Goal: Task Accomplishment & Management: Manage account settings

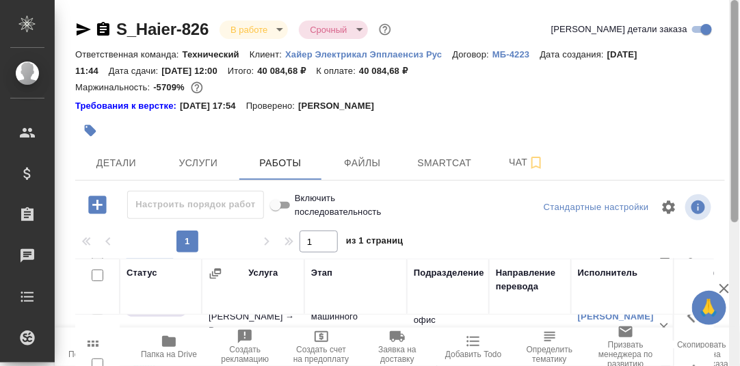
drag, startPoint x: 737, startPoint y: 124, endPoint x: 707, endPoint y: 43, distance: 85.9
click at [707, 43] on div "S_Haier-826 В работе inProgress Срочный urgent Кратко детали заказа Ответственн…" at bounding box center [398, 183] width 686 height 366
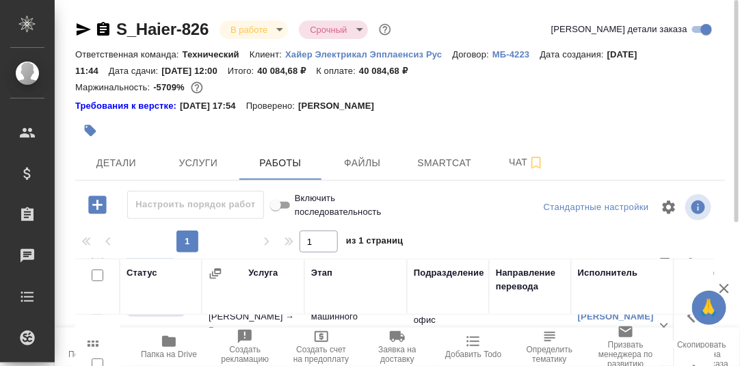
scroll to position [68, 0]
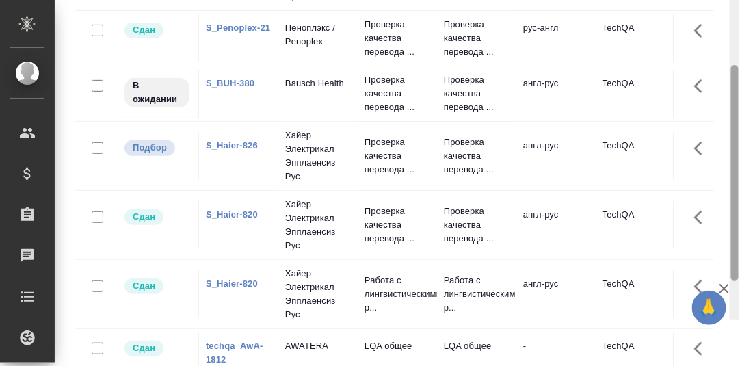
scroll to position [252, 0]
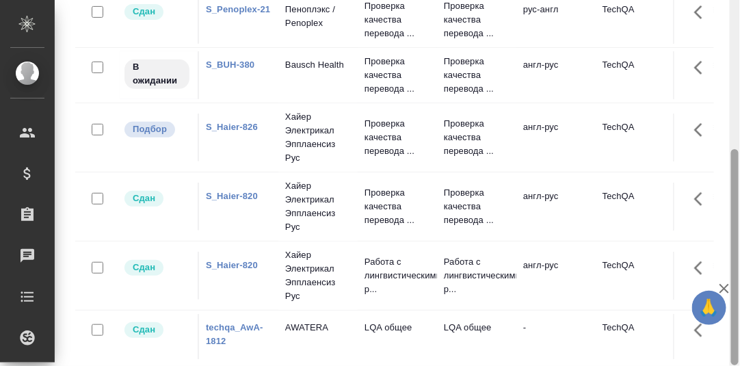
drag, startPoint x: 737, startPoint y: 170, endPoint x: 742, endPoint y: 198, distance: 29.1
click at [740, 198] on html "🙏 .cls-1 fill:#fff; AWATERA Румянцева Дарья d.rumyantseva Клиенты Спецификации …" at bounding box center [370, 183] width 740 height 366
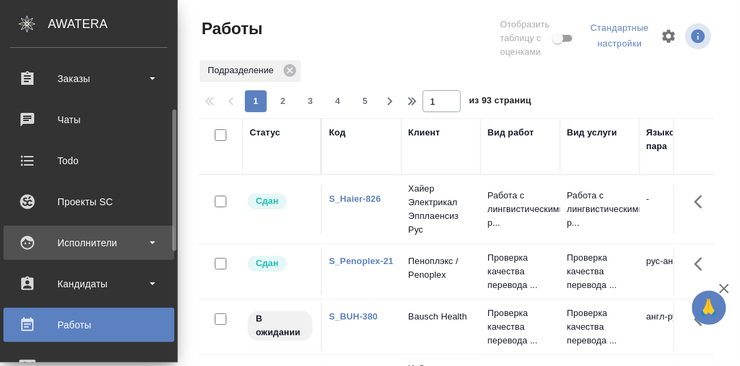
scroll to position [205, 0]
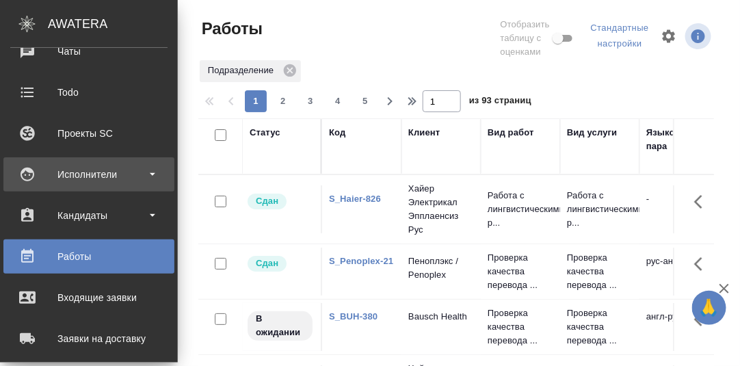
click at [93, 171] on div "Исполнители" at bounding box center [88, 174] width 157 height 21
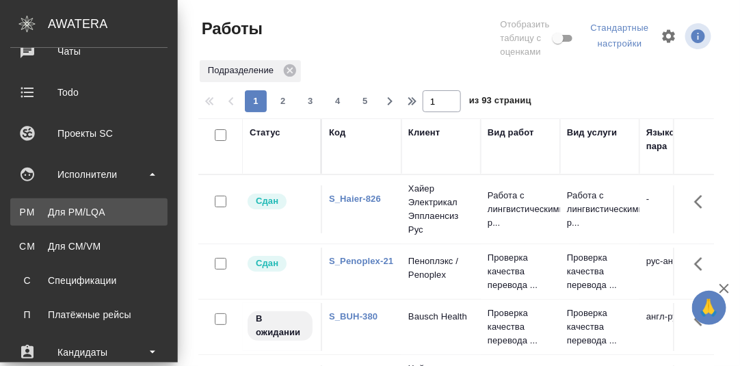
click at [85, 209] on div "Для PM/LQA" at bounding box center [89, 212] width 144 height 14
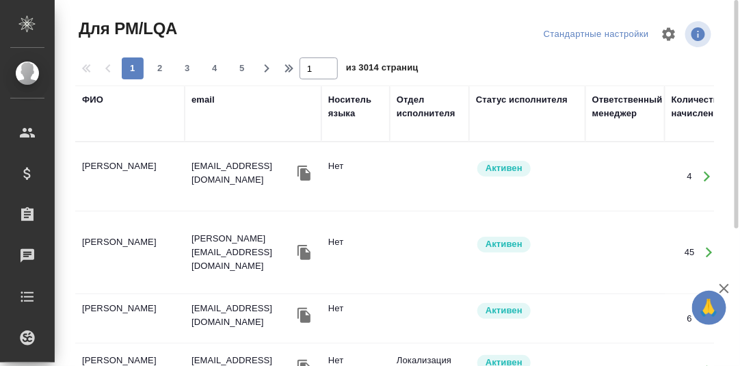
click at [92, 103] on div "ФИО" at bounding box center [92, 100] width 21 height 14
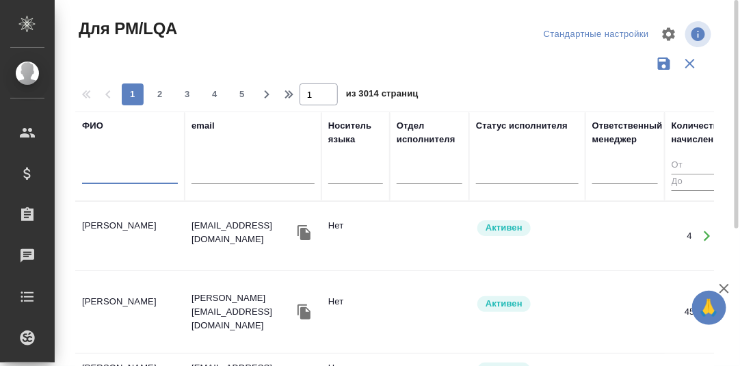
click at [101, 172] on input "text" at bounding box center [130, 175] width 96 height 17
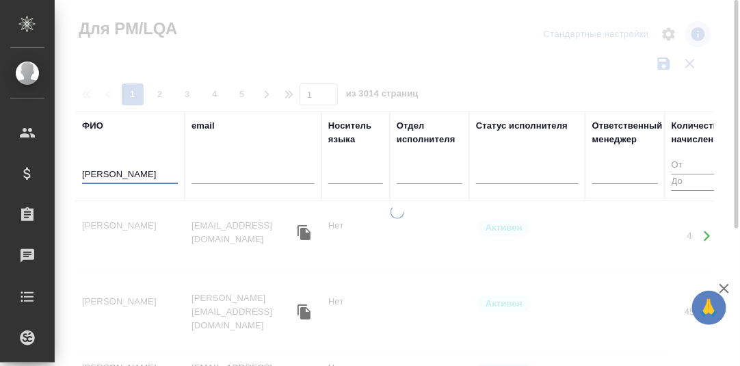
type input "Мангул"
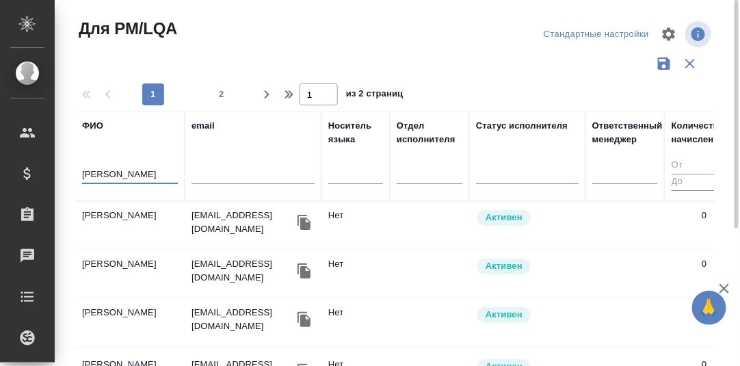
click at [120, 211] on td "[PERSON_NAME]" at bounding box center [129, 226] width 109 height 48
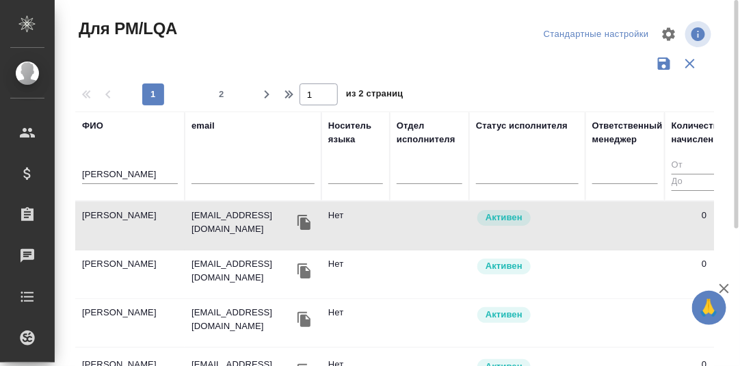
click at [121, 212] on td "[PERSON_NAME]" at bounding box center [129, 226] width 109 height 48
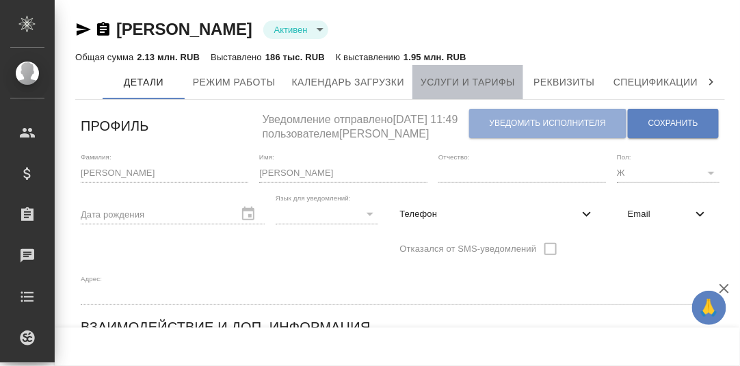
drag, startPoint x: 484, startPoint y: 77, endPoint x: 601, endPoint y: 131, distance: 129.5
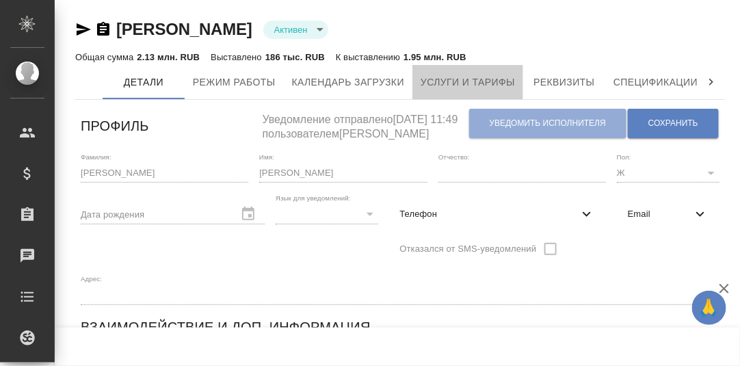
click at [484, 77] on span "Услуги и тарифы" at bounding box center [468, 82] width 94 height 17
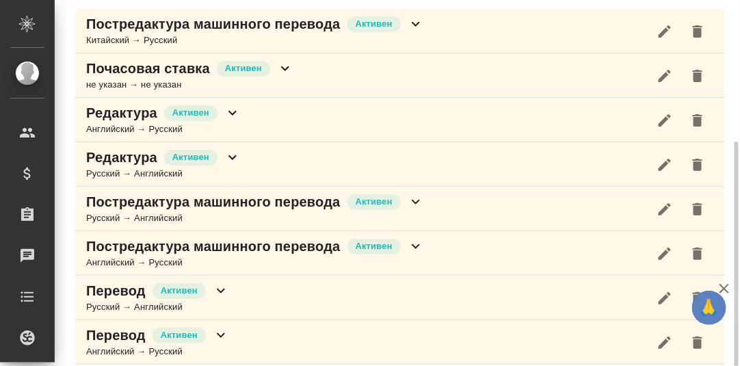
scroll to position [212, 0]
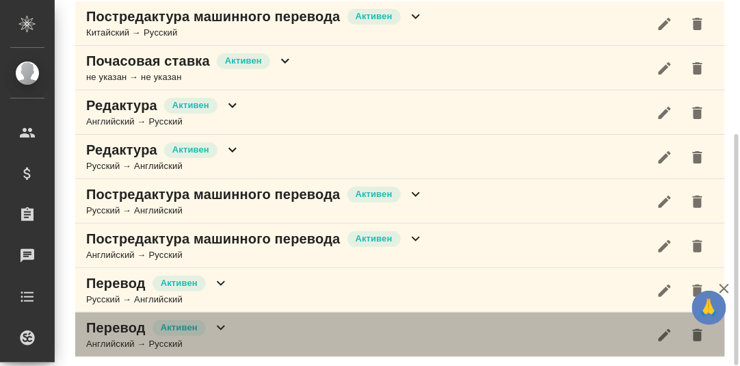
click at [221, 326] on icon at bounding box center [221, 328] width 8 height 5
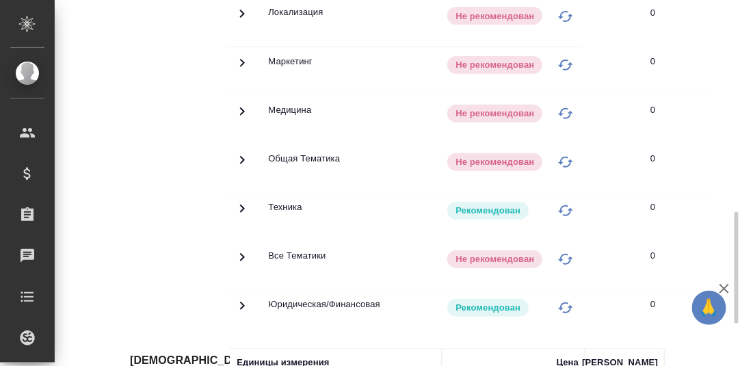
scroll to position [421, 0]
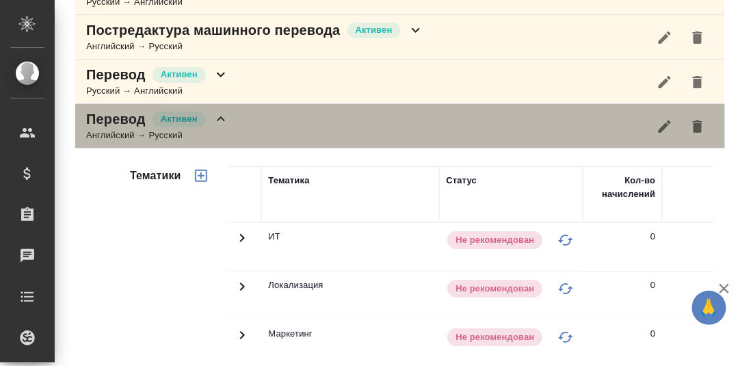
click at [220, 120] on icon at bounding box center [221, 119] width 16 height 16
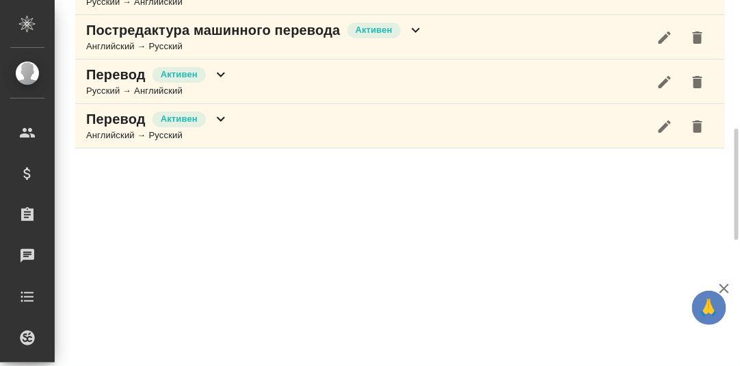
click at [220, 69] on icon at bounding box center [221, 74] width 16 height 16
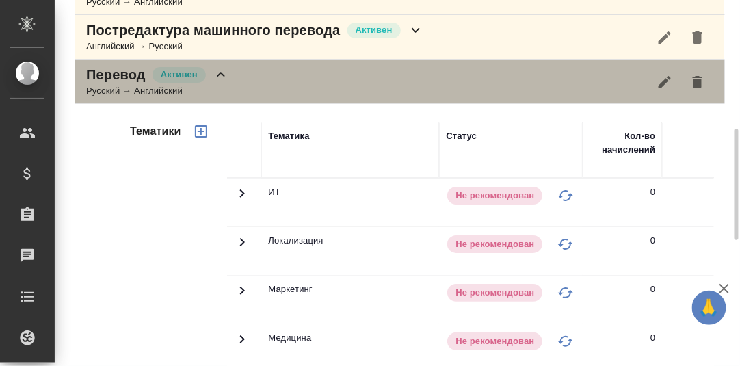
click at [226, 70] on icon at bounding box center [221, 74] width 16 height 16
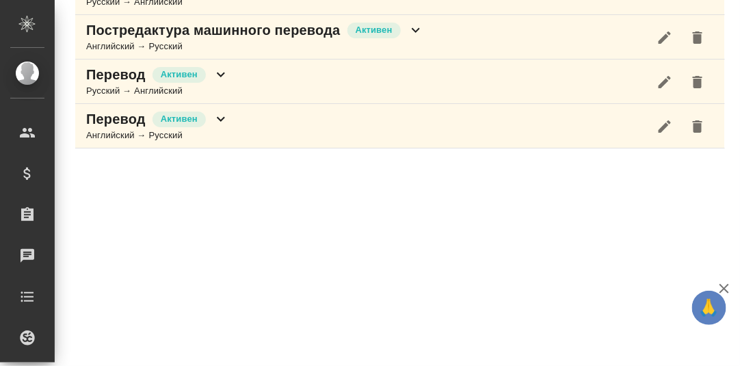
scroll to position [352, 0]
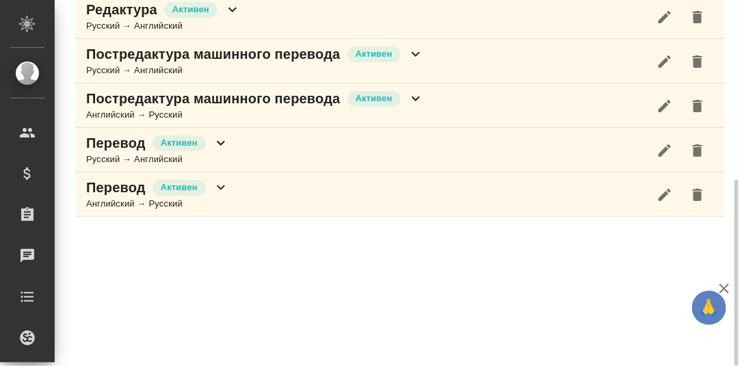
click at [418, 96] on icon at bounding box center [416, 98] width 16 height 16
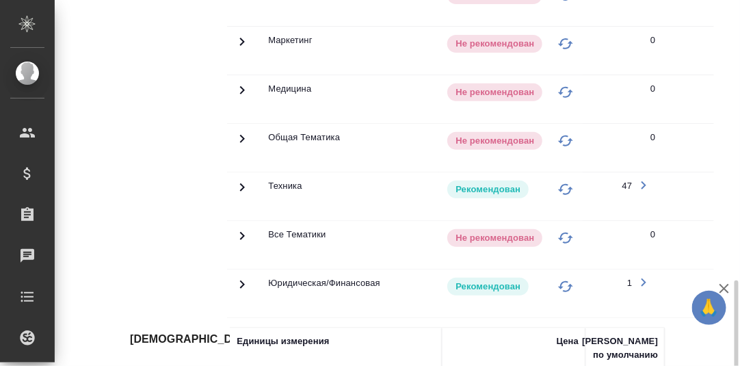
scroll to position [694, 0]
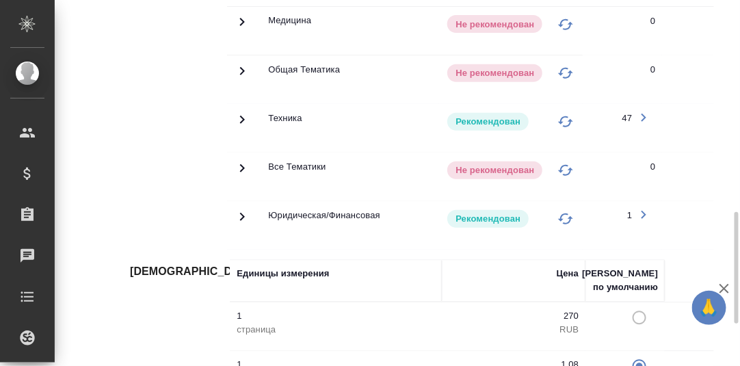
click at [241, 112] on icon at bounding box center [242, 119] width 16 height 16
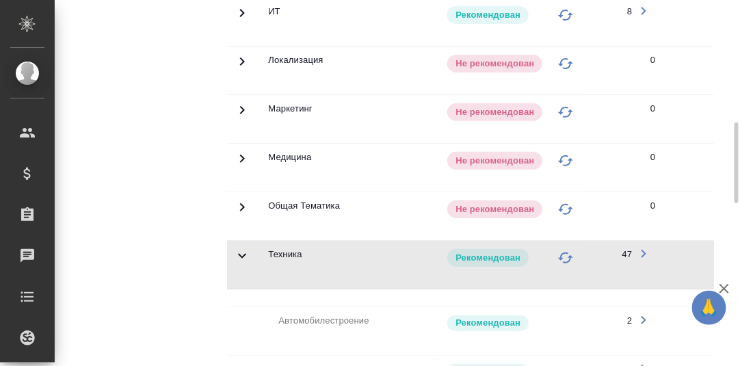
scroll to position [352, 0]
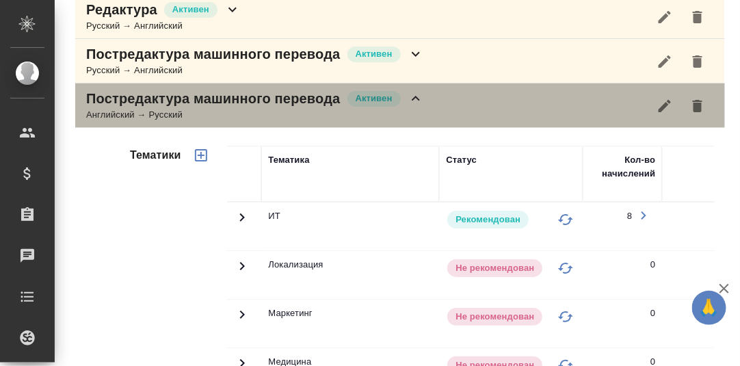
click at [413, 94] on icon at bounding box center [416, 98] width 16 height 16
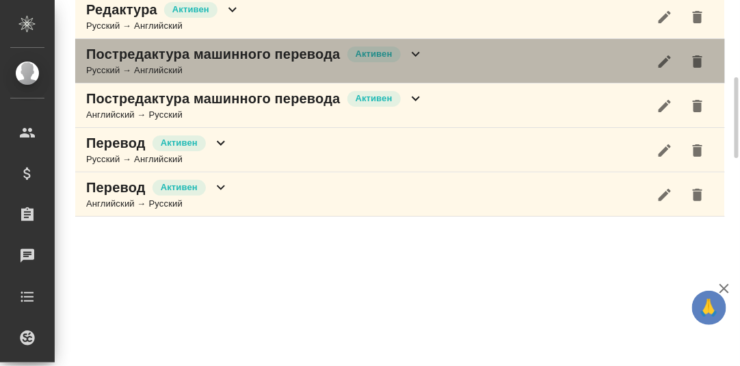
drag, startPoint x: 418, startPoint y: 53, endPoint x: 415, endPoint y: 60, distance: 7.4
click at [417, 53] on icon at bounding box center [416, 54] width 16 height 16
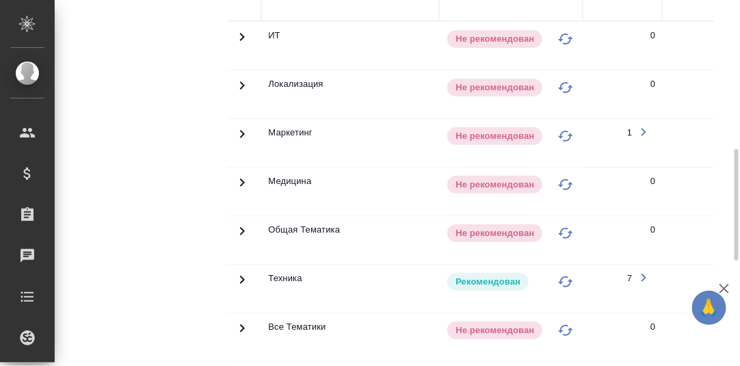
scroll to position [557, 0]
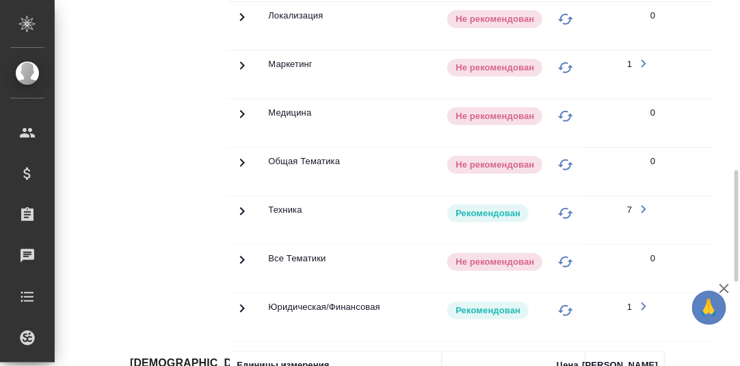
click at [241, 208] on icon at bounding box center [242, 211] width 5 height 8
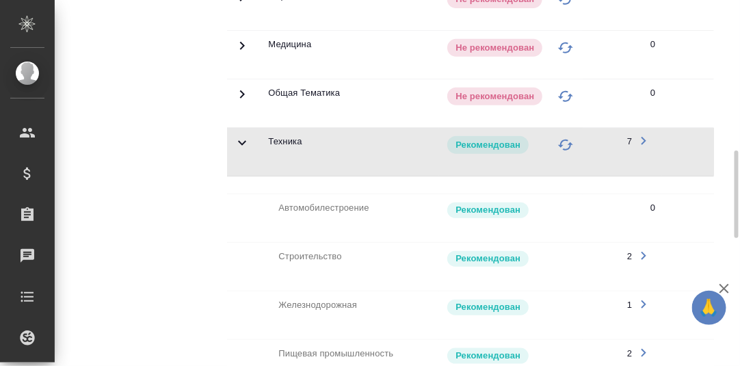
scroll to position [352, 0]
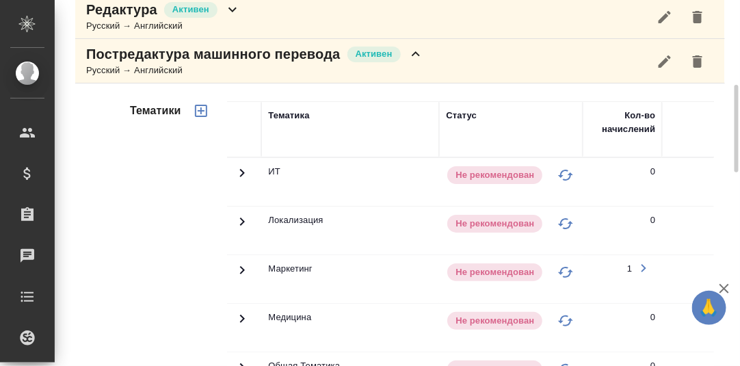
drag, startPoint x: 418, startPoint y: 52, endPoint x: 410, endPoint y: 64, distance: 14.8
click at [418, 52] on icon at bounding box center [416, 53] width 8 height 5
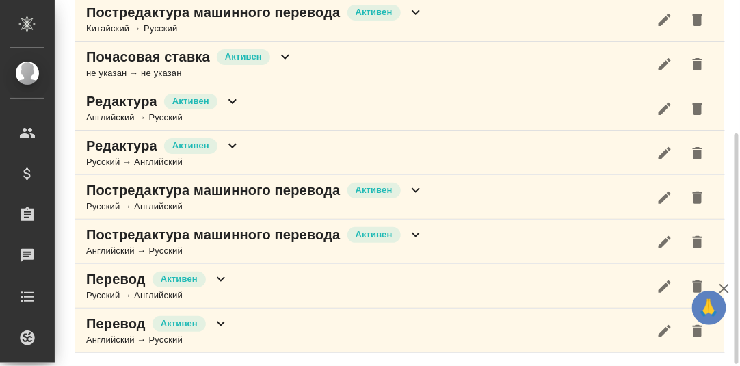
scroll to position [214, 0]
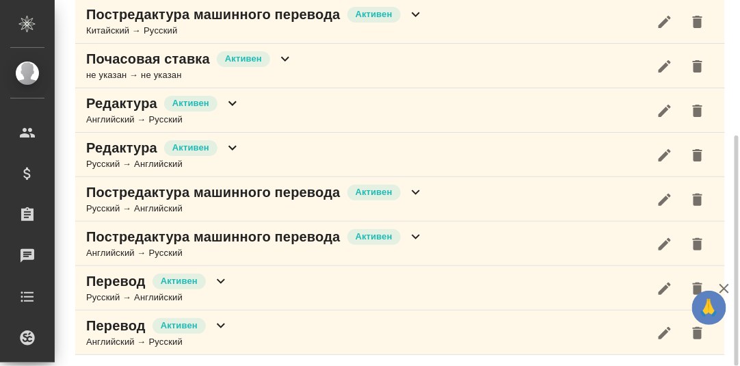
drag, startPoint x: 411, startPoint y: 187, endPoint x: 427, endPoint y: 189, distance: 15.8
click at [412, 190] on icon at bounding box center [416, 192] width 8 height 5
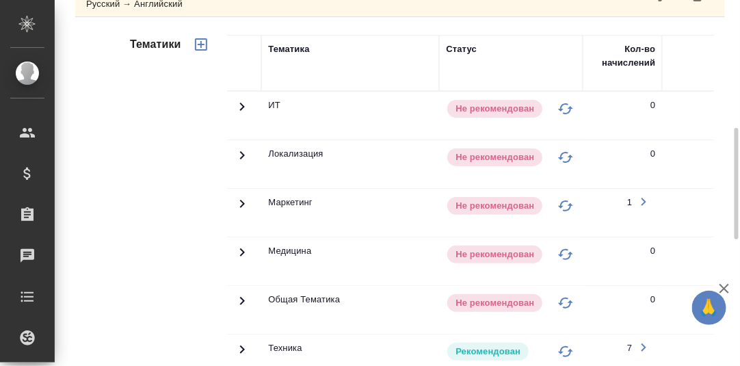
scroll to position [556, 0]
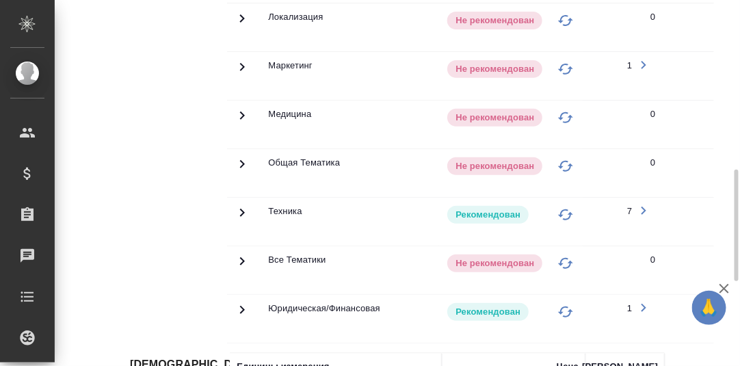
click at [243, 209] on icon at bounding box center [242, 213] width 5 height 8
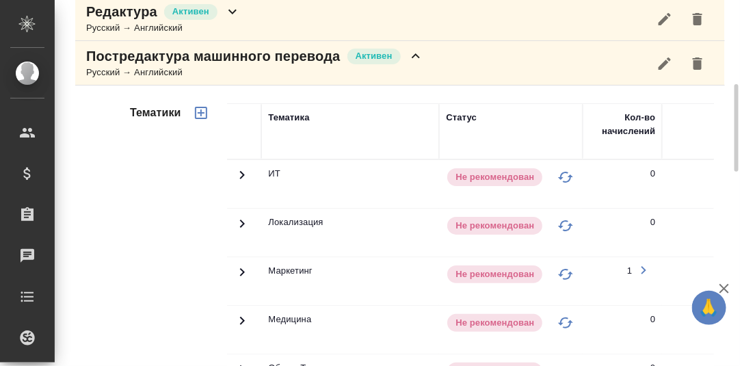
scroll to position [283, 0]
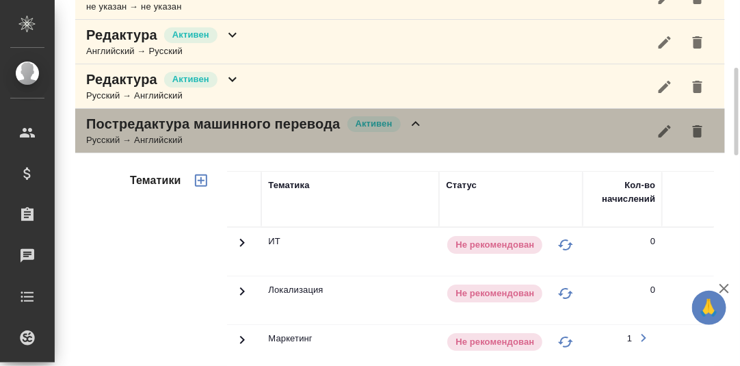
click at [419, 120] on icon at bounding box center [416, 124] width 16 height 16
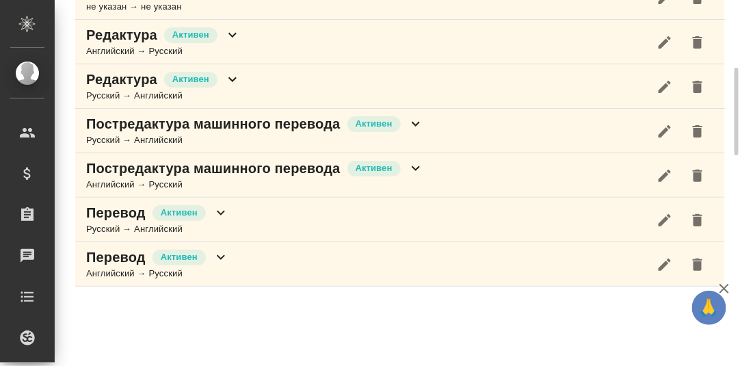
click at [233, 76] on icon at bounding box center [232, 79] width 16 height 16
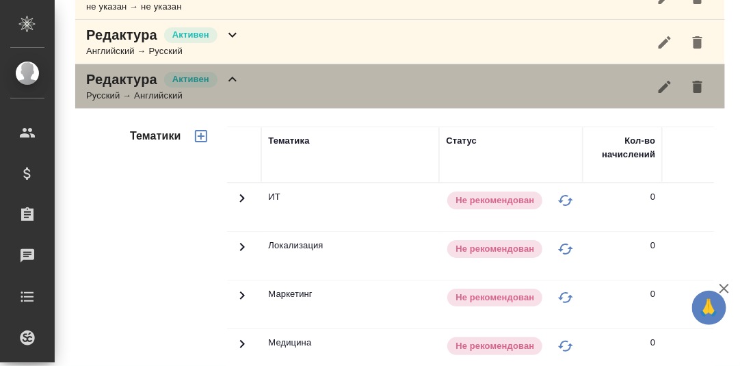
click at [233, 79] on icon at bounding box center [232, 79] width 16 height 16
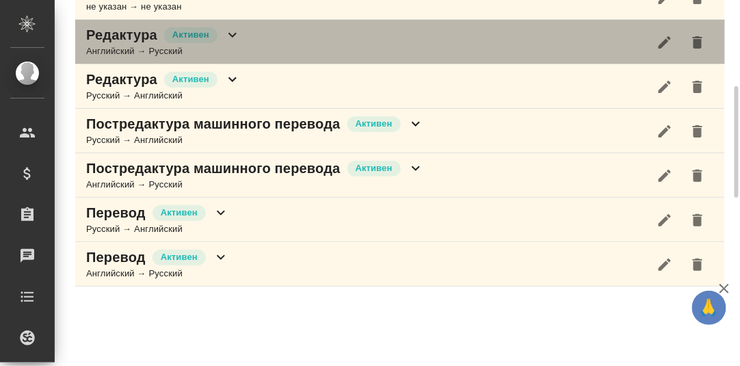
click at [229, 36] on icon at bounding box center [232, 35] width 16 height 16
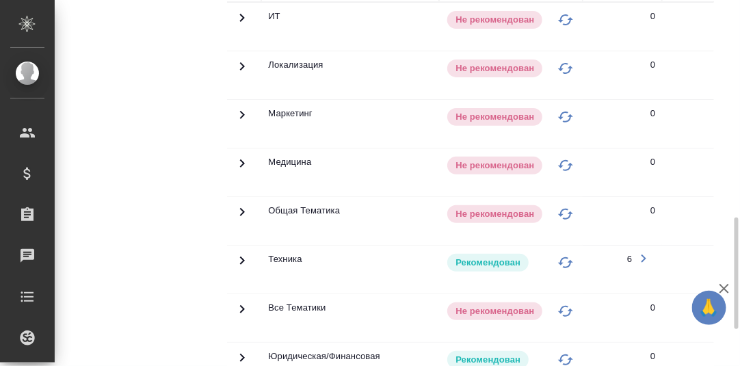
scroll to position [487, 0]
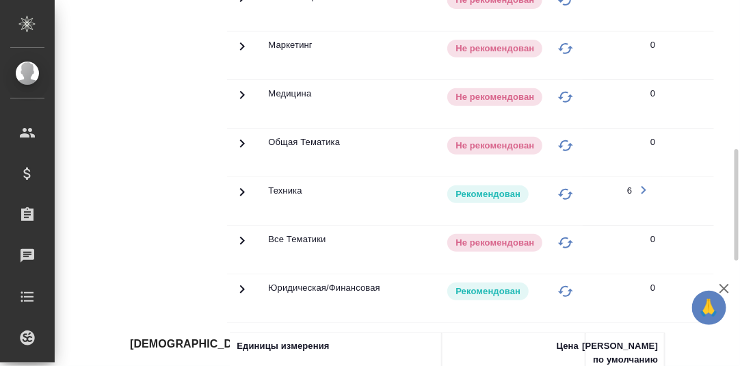
click at [239, 187] on icon at bounding box center [242, 192] width 16 height 16
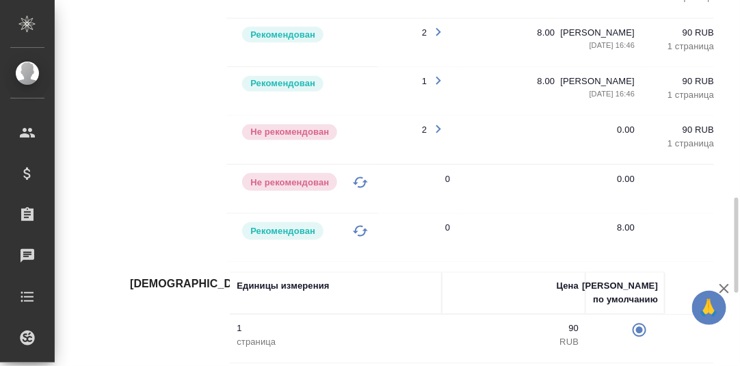
scroll to position [0, 249]
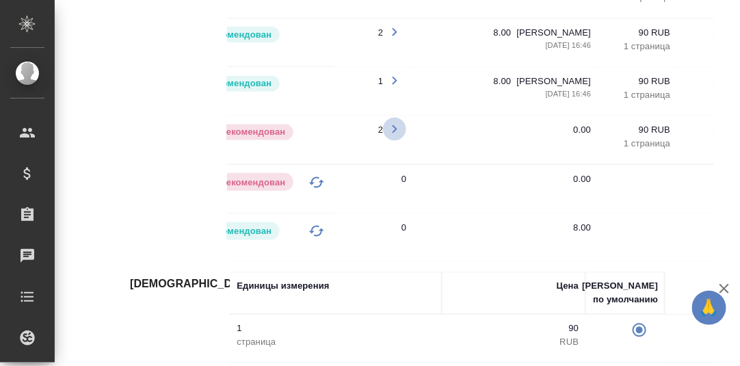
click at [399, 127] on icon "button" at bounding box center [395, 128] width 16 height 16
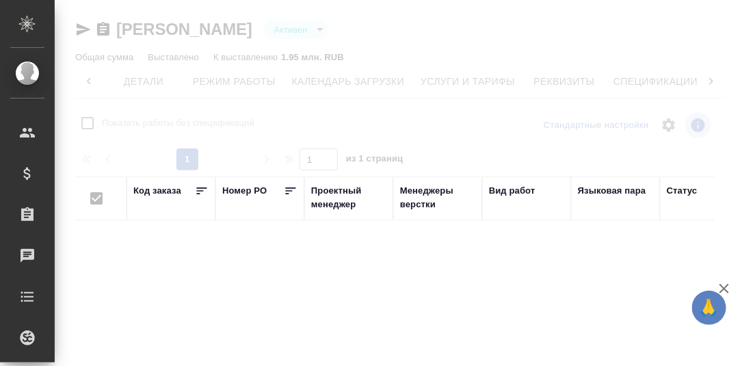
scroll to position [0, 90]
checkbox input "false"
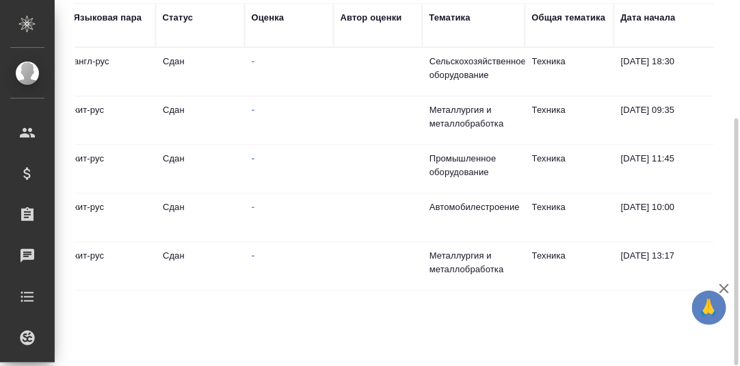
scroll to position [0, 0]
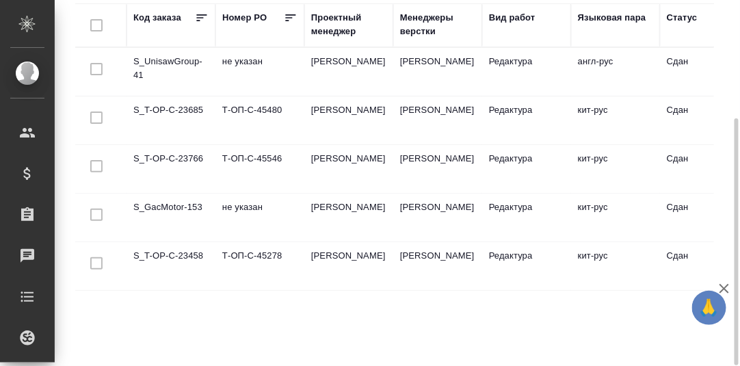
click at [161, 60] on td "S_UnisawGroup-41" at bounding box center [171, 72] width 89 height 48
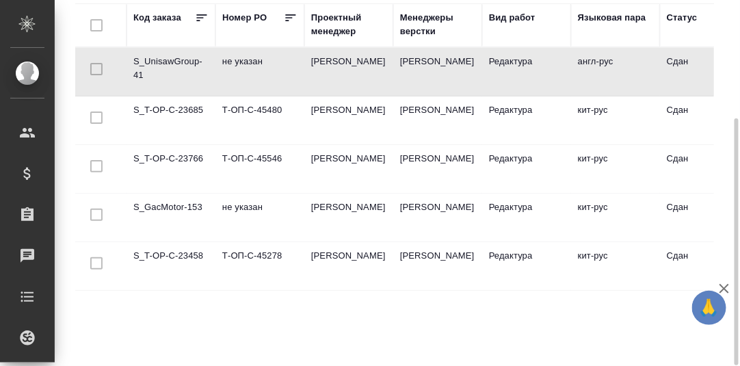
click at [161, 60] on td "S_UnisawGroup-41" at bounding box center [171, 72] width 89 height 48
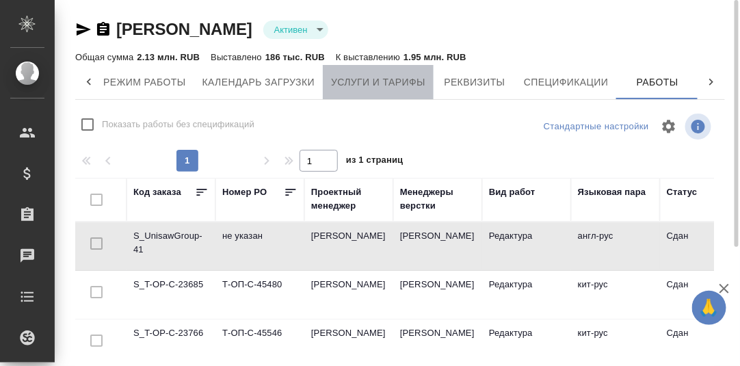
click at [395, 82] on span "Услуги и тарифы" at bounding box center [378, 82] width 94 height 17
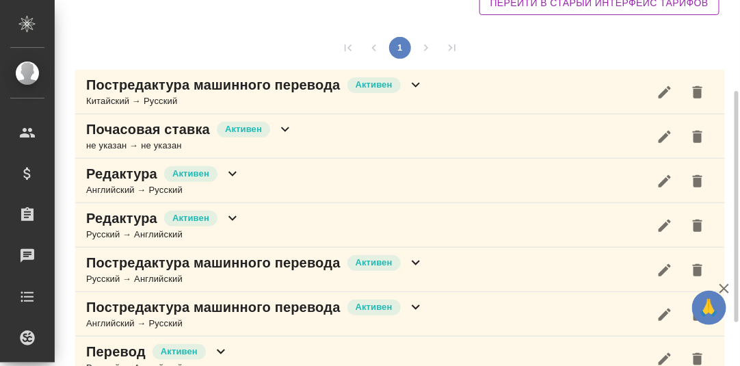
scroll to position [75, 0]
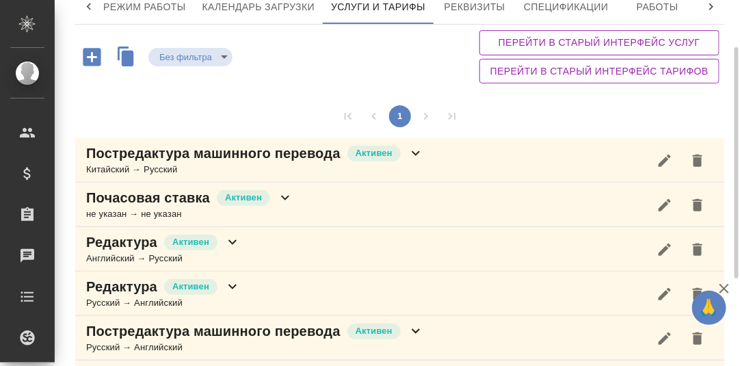
click at [412, 153] on icon at bounding box center [416, 153] width 16 height 16
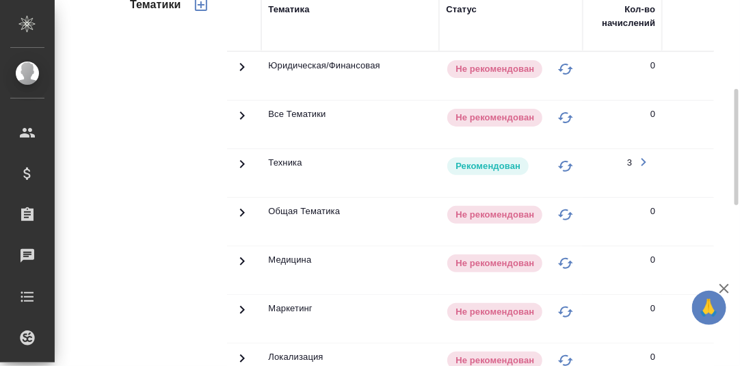
scroll to position [349, 0]
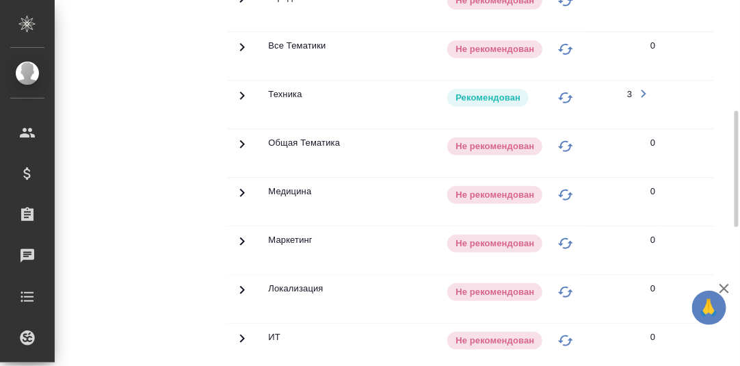
click at [243, 92] on icon at bounding box center [242, 96] width 5 height 8
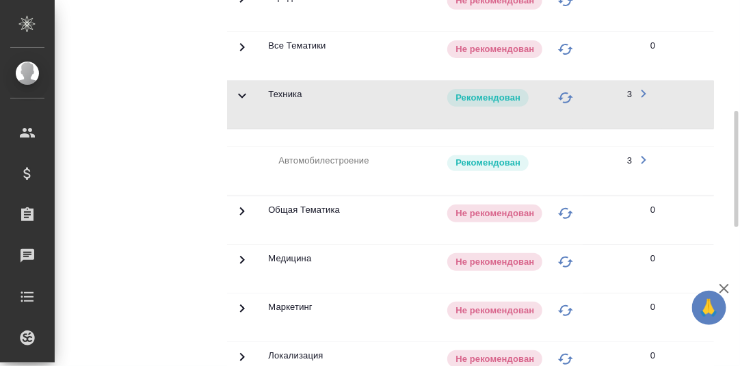
click at [243, 90] on icon at bounding box center [242, 96] width 16 height 16
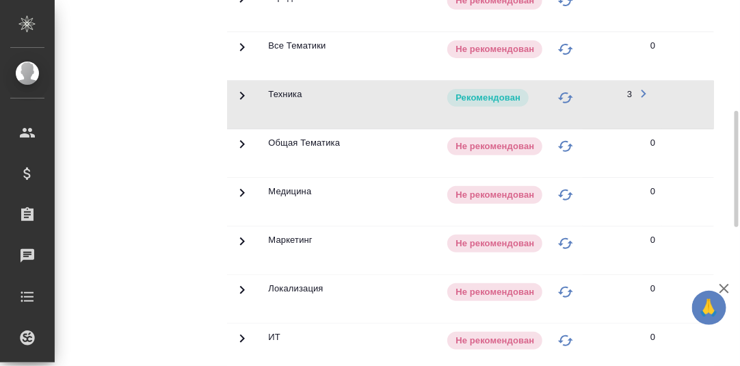
scroll to position [212, 0]
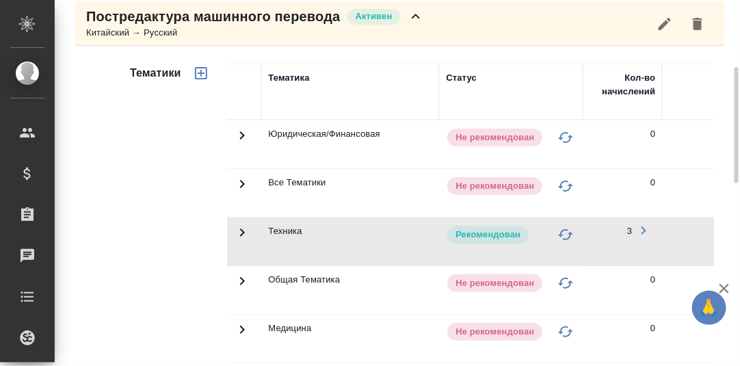
click at [415, 16] on icon at bounding box center [416, 16] width 16 height 16
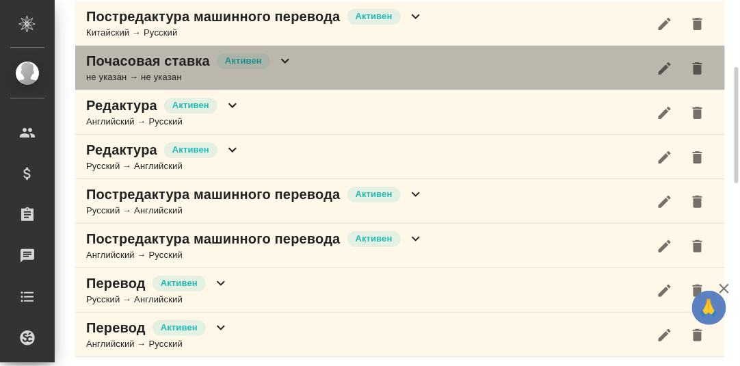
click at [287, 59] on icon at bounding box center [285, 61] width 8 height 5
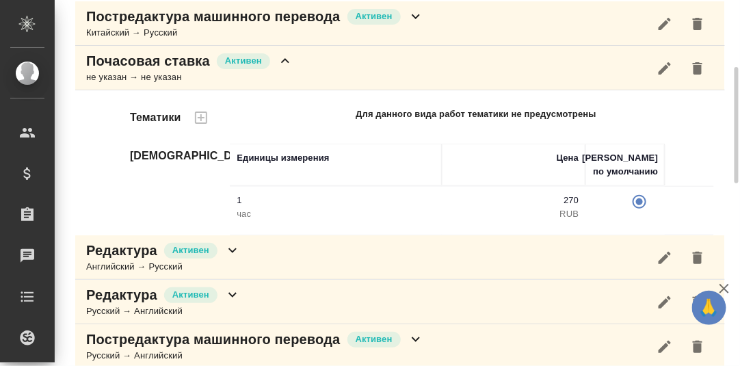
click at [287, 60] on icon at bounding box center [285, 61] width 16 height 16
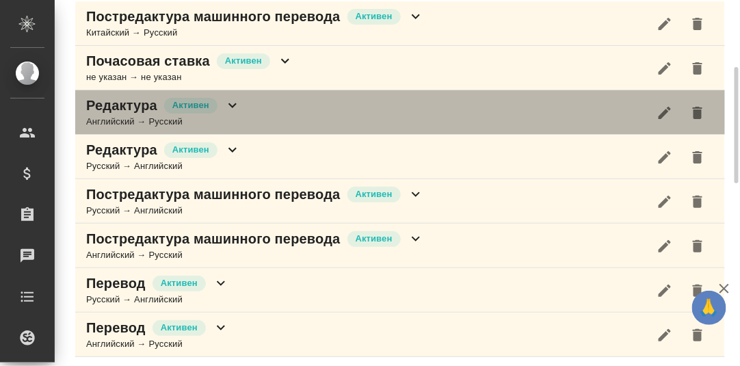
click at [231, 103] on icon at bounding box center [233, 105] width 8 height 5
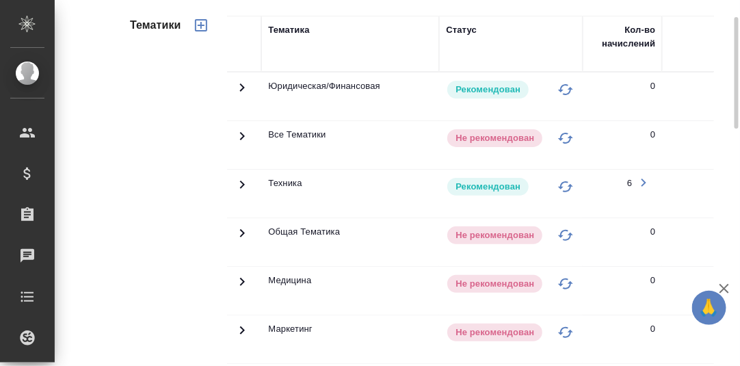
scroll to position [485, 0]
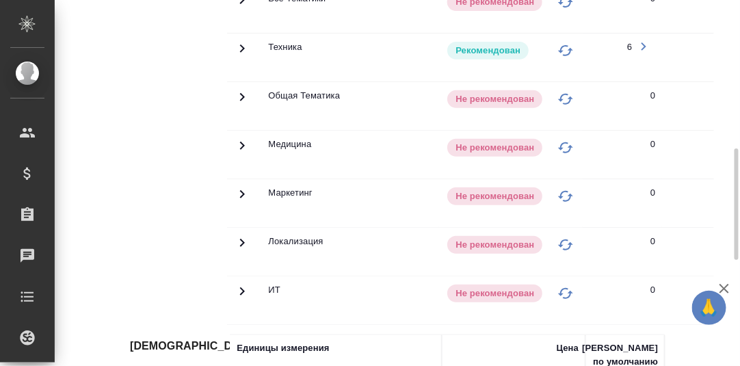
click at [241, 45] on icon at bounding box center [242, 48] width 16 height 16
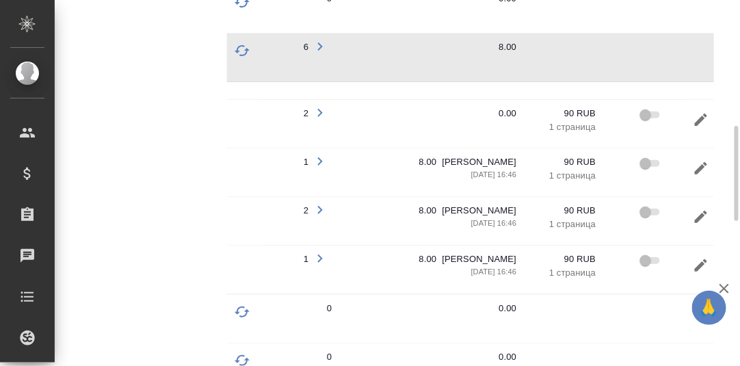
click at [322, 109] on icon "button" at bounding box center [320, 113] width 5 height 8
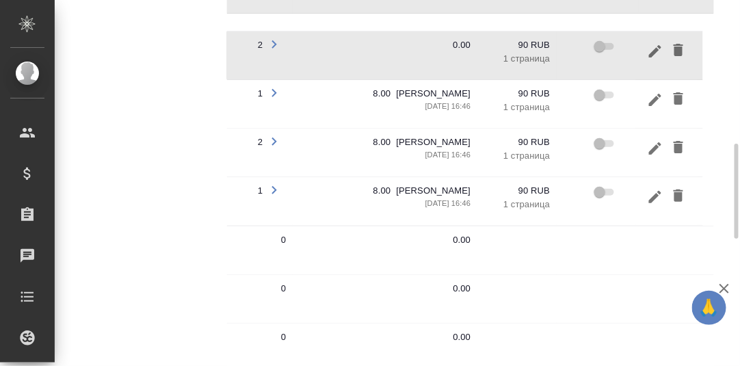
scroll to position [417, 0]
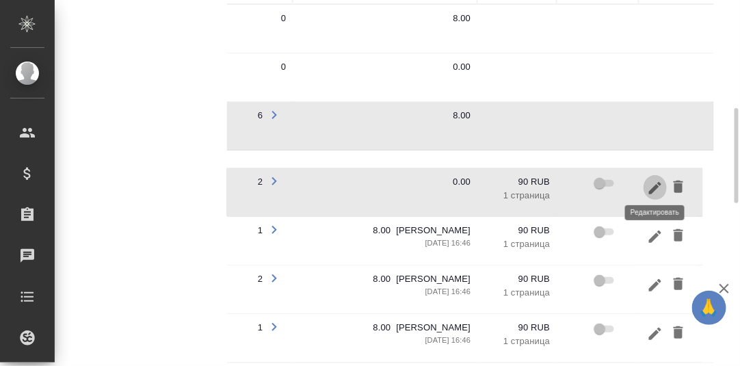
click at [660, 183] on icon "button" at bounding box center [655, 188] width 16 height 16
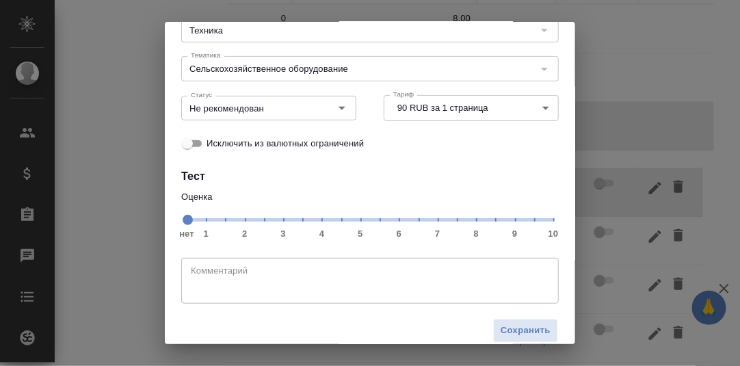
scroll to position [125, 0]
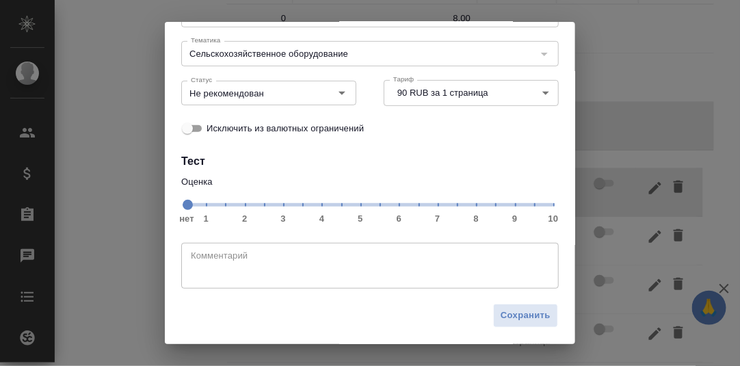
click at [467, 208] on span "нет 1 2 3 4 5 6 7 8 9 10" at bounding box center [370, 203] width 367 height 19
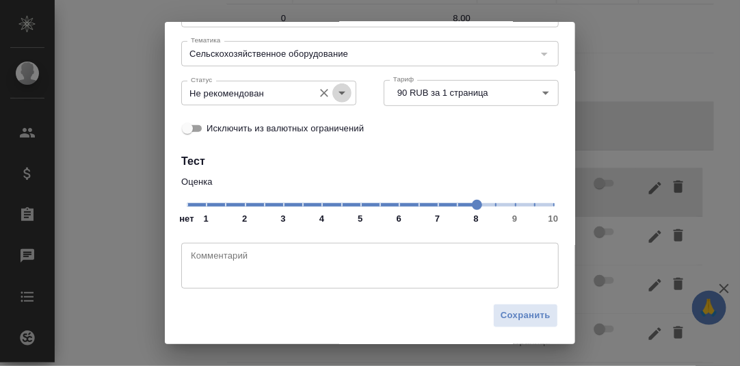
click at [334, 96] on icon "Open" at bounding box center [342, 93] width 16 height 16
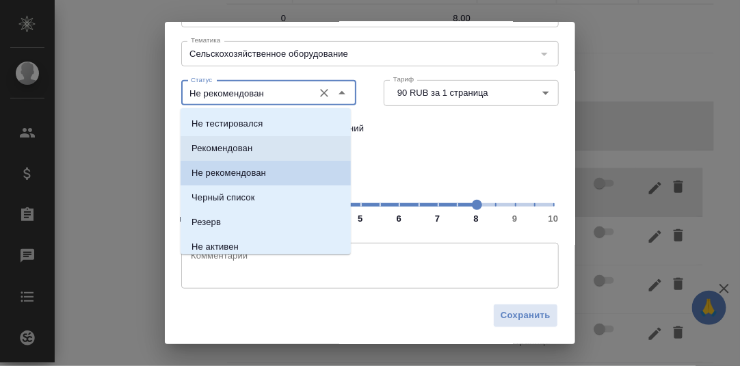
click at [244, 144] on p "Рекомендован" at bounding box center [222, 149] width 61 height 14
type input "Рекомендован"
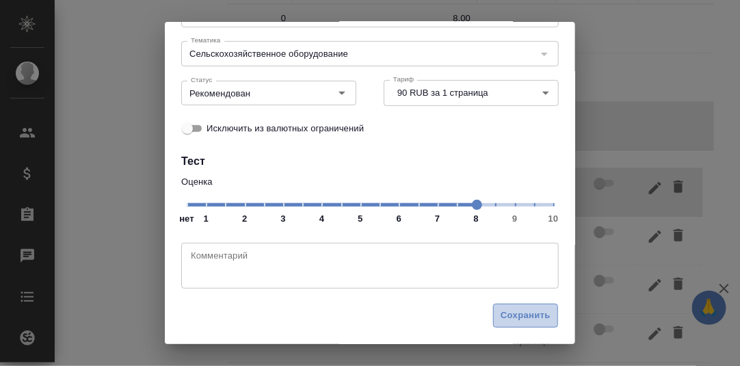
click at [501, 310] on span "Сохранить" at bounding box center [526, 316] width 50 height 16
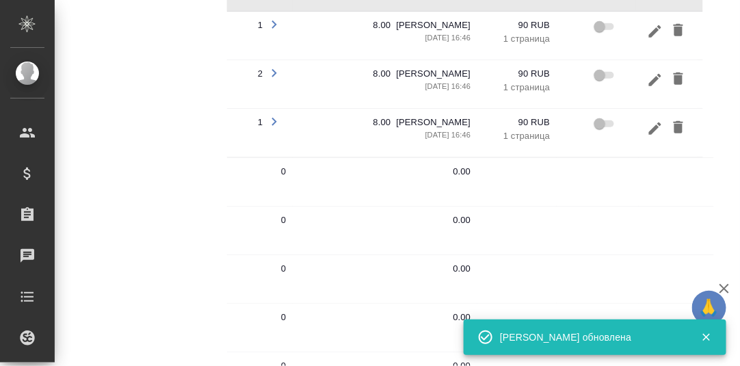
scroll to position [895, 0]
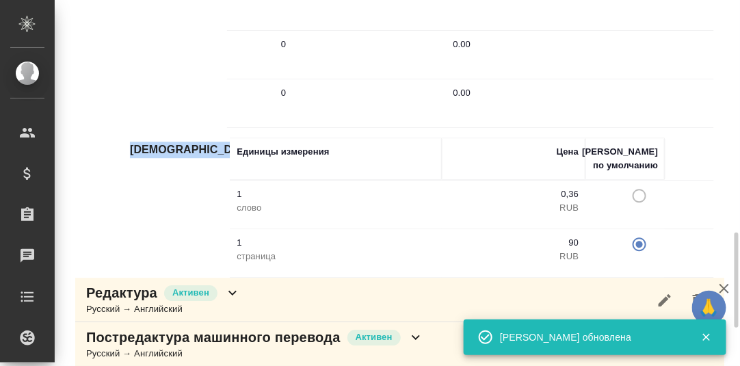
drag, startPoint x: 477, startPoint y: 122, endPoint x: 238, endPoint y: 135, distance: 239.1
click at [238, 135] on div "Единицы измерения Цена Тариф по умолчанию 1 слово 0,36 RUB 1 страница 90 RUB" at bounding box center [477, 199] width 501 height 163
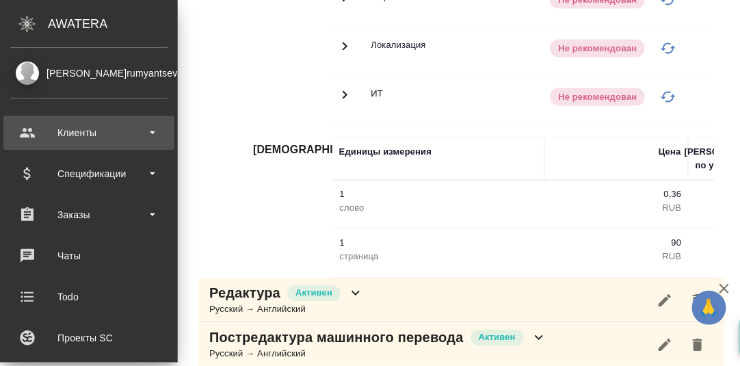
click at [54, 141] on div "Клиенты" at bounding box center [88, 132] width 157 height 21
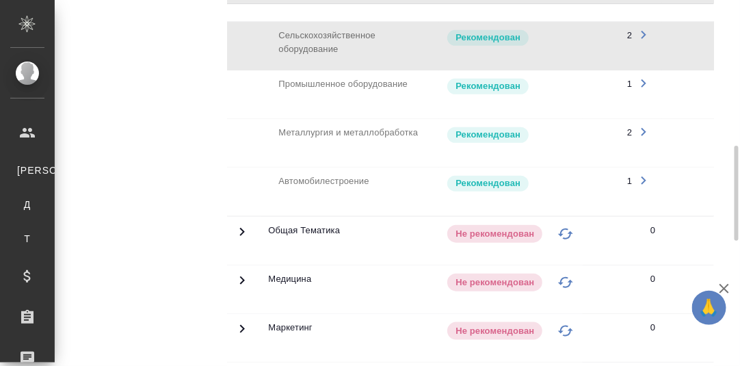
scroll to position [290, 0]
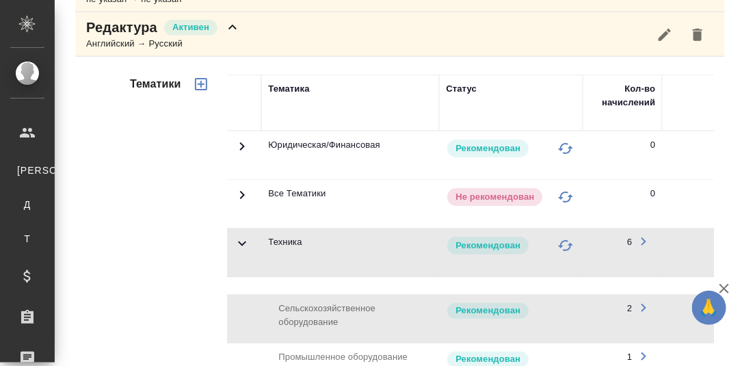
click at [229, 29] on icon at bounding box center [232, 27] width 16 height 16
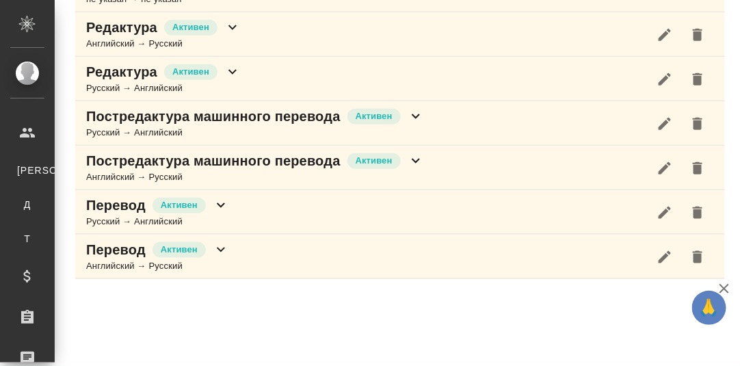
scroll to position [289, 0]
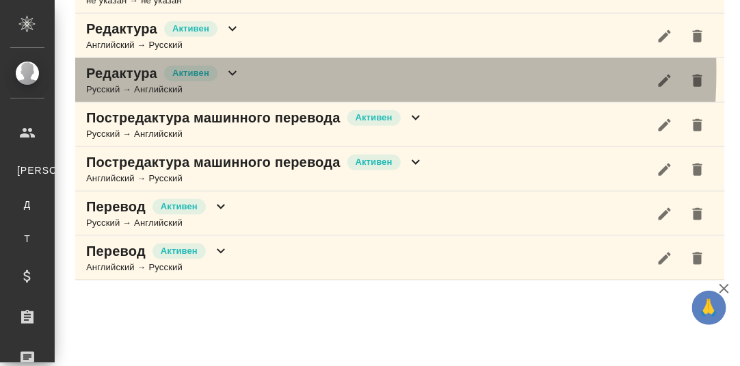
click at [230, 71] on icon at bounding box center [233, 73] width 8 height 5
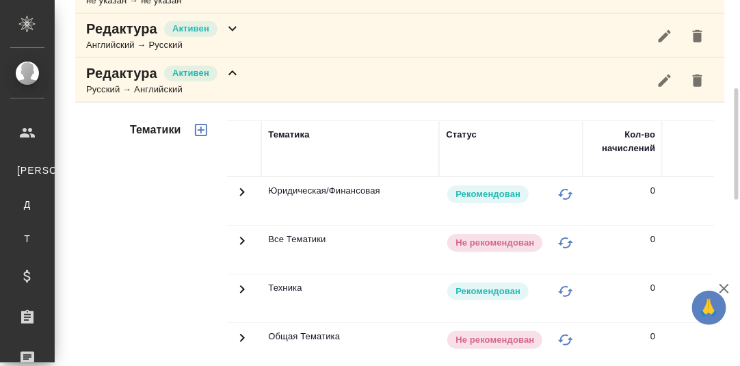
click at [235, 68] on icon at bounding box center [232, 73] width 16 height 16
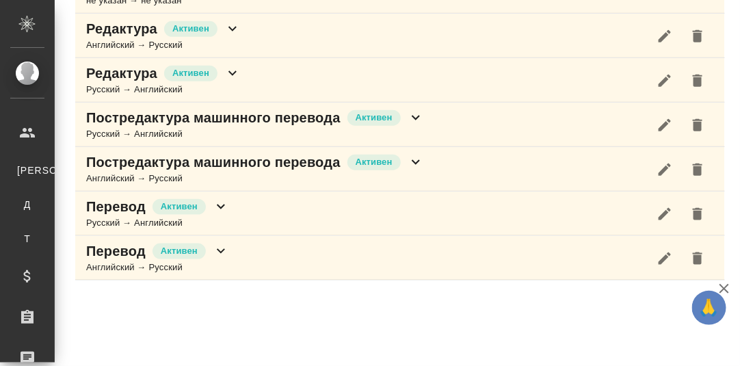
click at [419, 116] on icon at bounding box center [416, 117] width 16 height 16
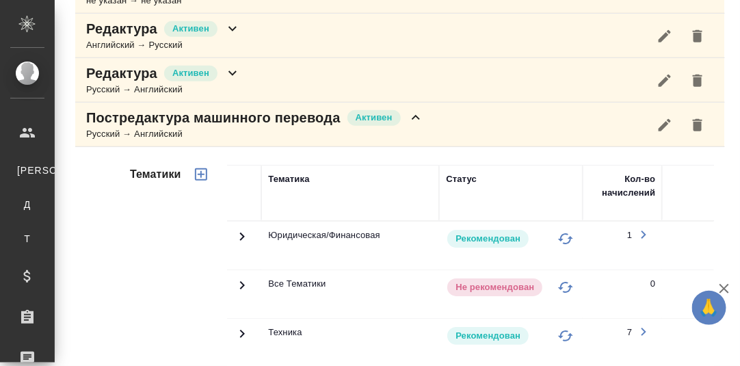
scroll to position [493, 0]
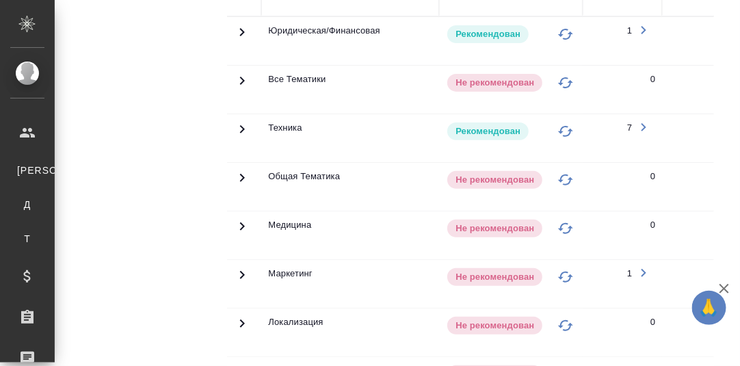
click at [240, 127] on icon at bounding box center [242, 129] width 5 height 8
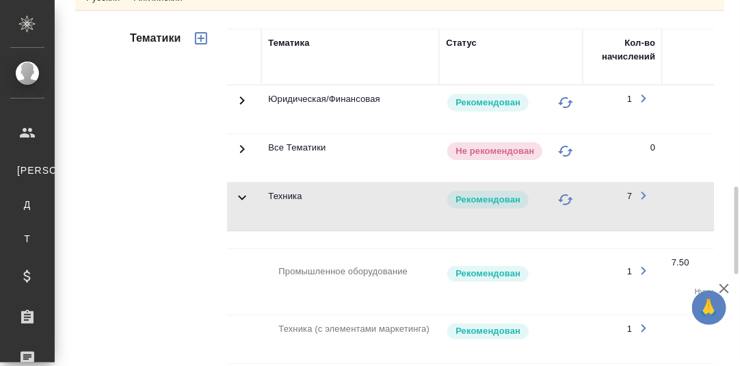
scroll to position [356, 0]
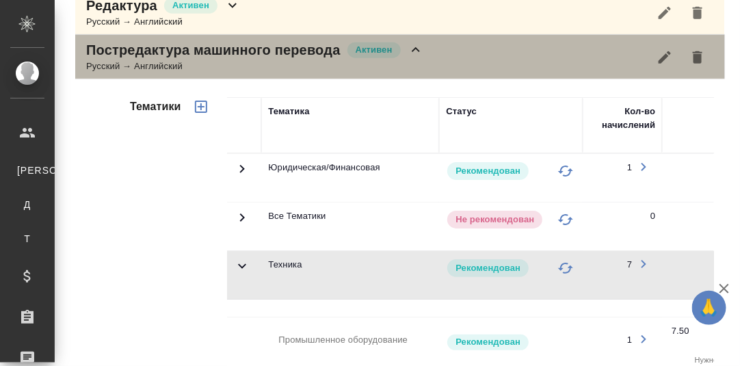
click at [413, 49] on icon at bounding box center [416, 50] width 16 height 16
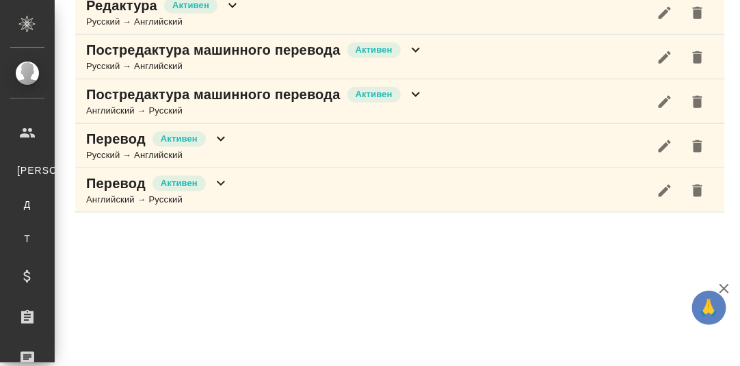
scroll to position [355, 0]
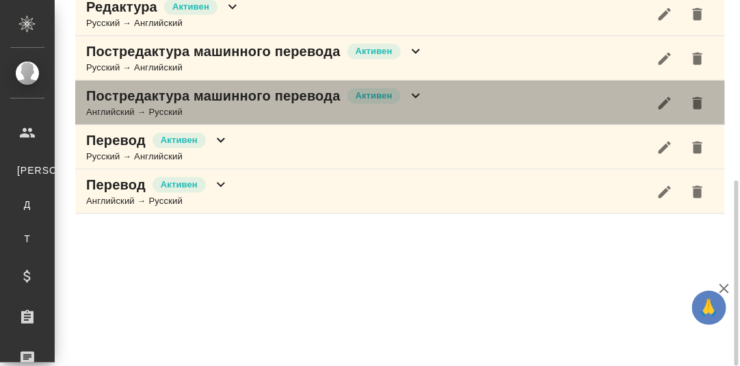
click at [418, 94] on icon at bounding box center [416, 96] width 8 height 5
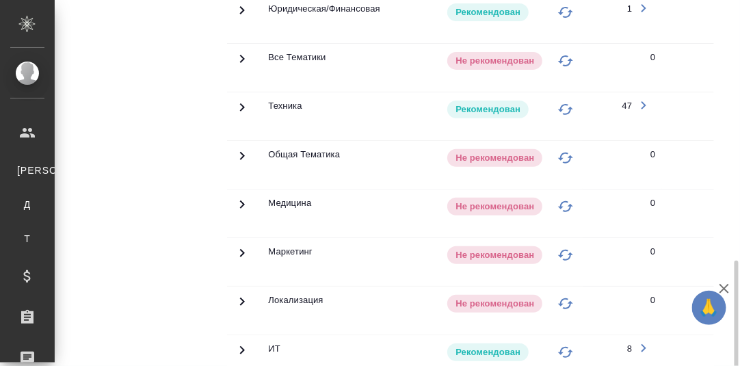
scroll to position [628, 0]
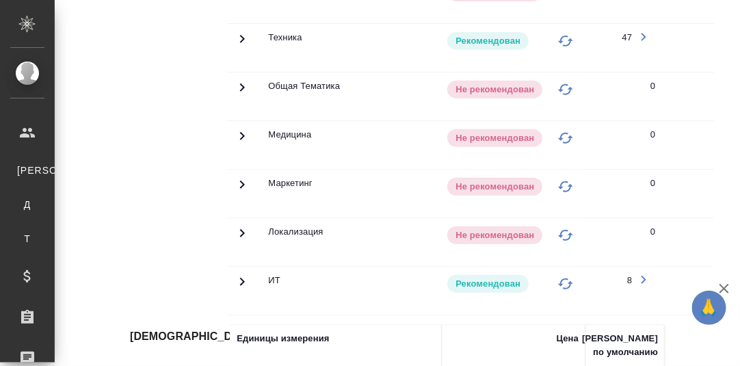
click at [238, 33] on icon at bounding box center [242, 39] width 16 height 16
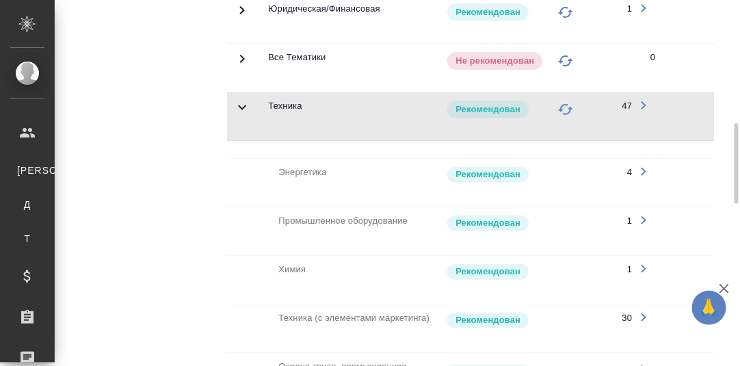
scroll to position [218, 0]
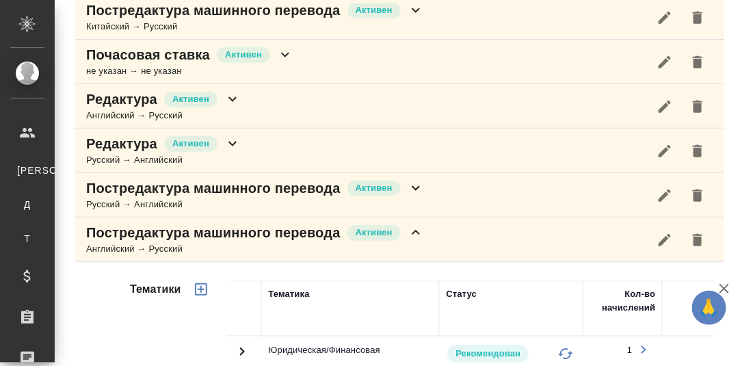
click at [417, 230] on icon at bounding box center [416, 232] width 8 height 5
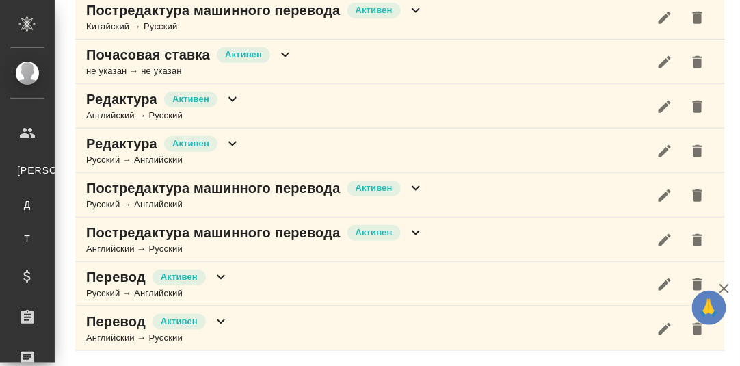
scroll to position [217, 0]
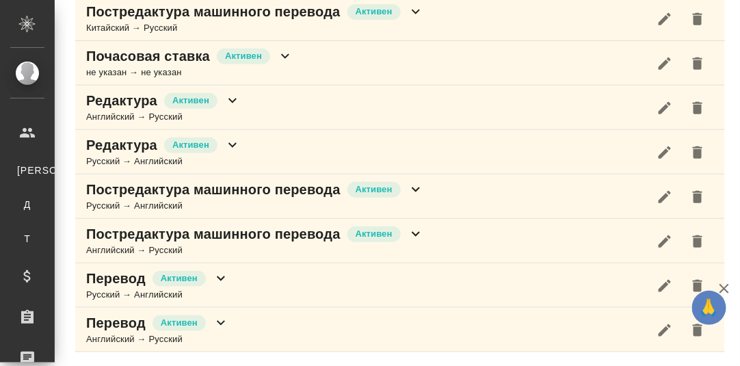
click at [217, 278] on icon at bounding box center [221, 278] width 16 height 16
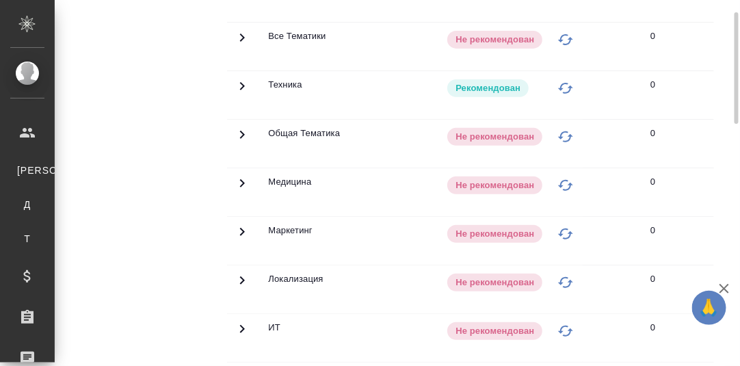
scroll to position [488, 0]
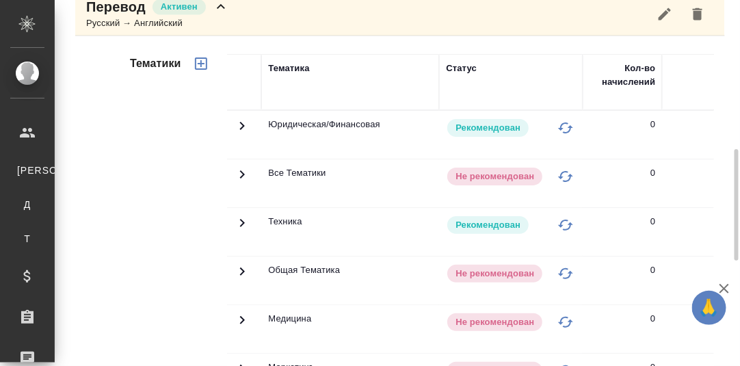
click at [220, 5] on icon at bounding box center [221, 7] width 16 height 16
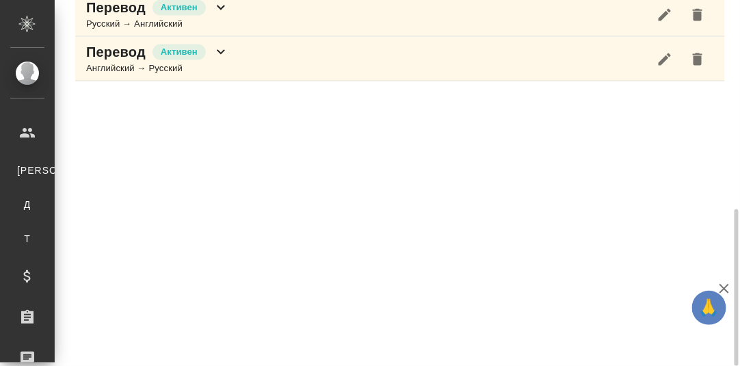
scroll to position [488, 0]
click at [221, 51] on icon at bounding box center [221, 52] width 16 height 16
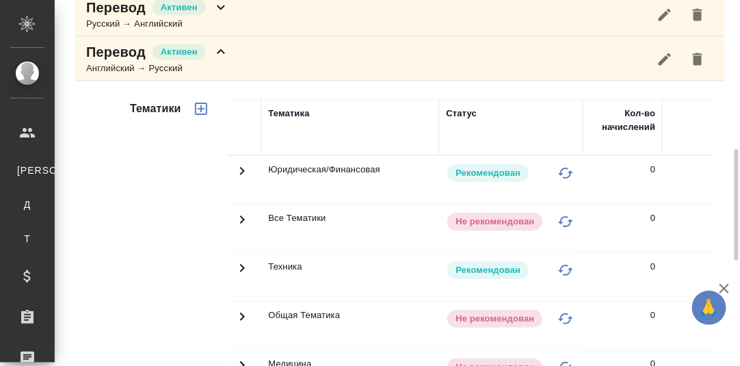
scroll to position [419, 0]
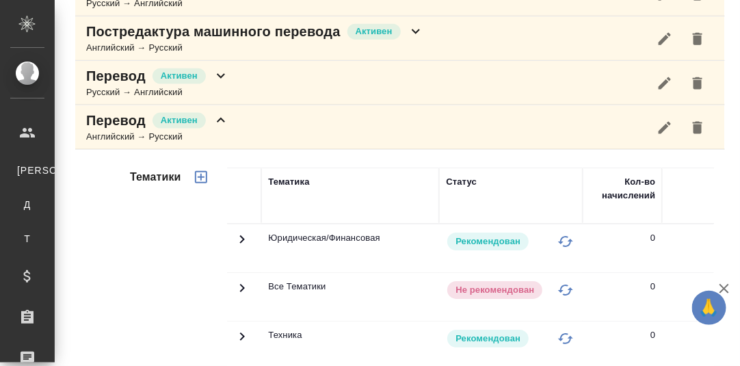
click at [220, 118] on icon at bounding box center [221, 120] width 8 height 5
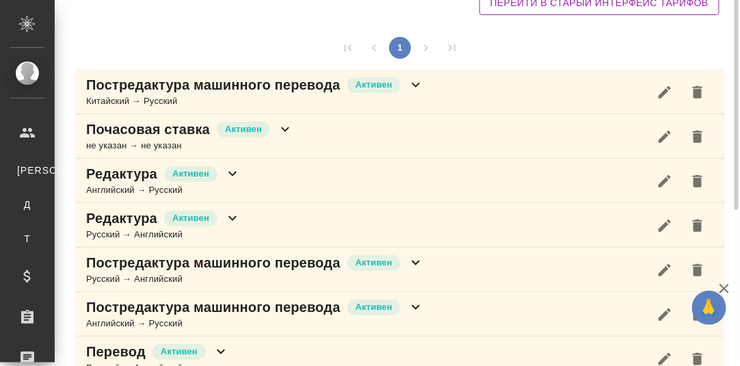
scroll to position [0, 0]
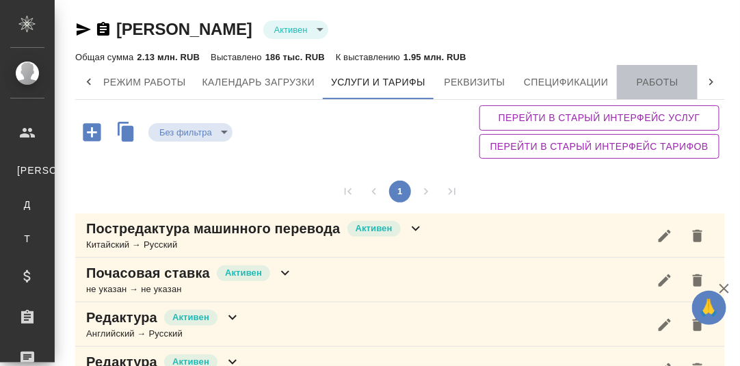
drag, startPoint x: 654, startPoint y: 82, endPoint x: 635, endPoint y: 130, distance: 51.6
click at [653, 82] on span "Работы" at bounding box center [658, 82] width 66 height 17
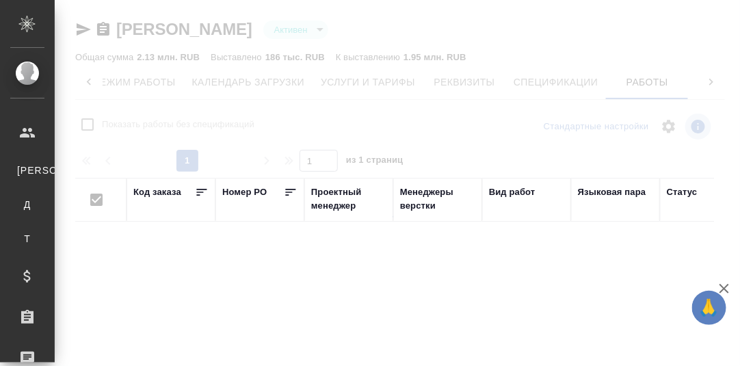
scroll to position [0, 100]
checkbox input "false"
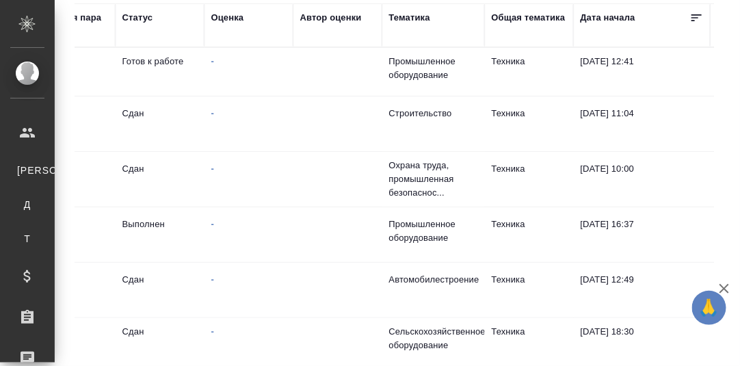
scroll to position [0, 0]
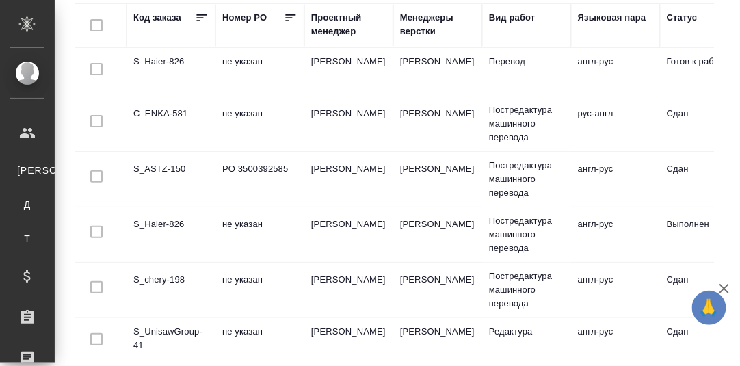
click at [160, 106] on td "C_ENKA-581" at bounding box center [171, 124] width 89 height 48
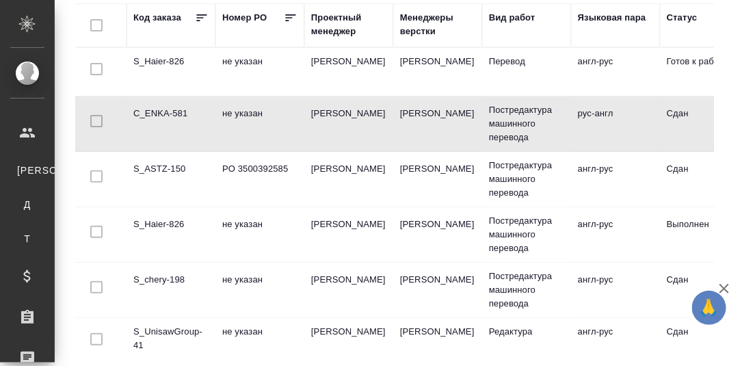
click at [163, 112] on td "C_ENKA-581" at bounding box center [171, 124] width 89 height 48
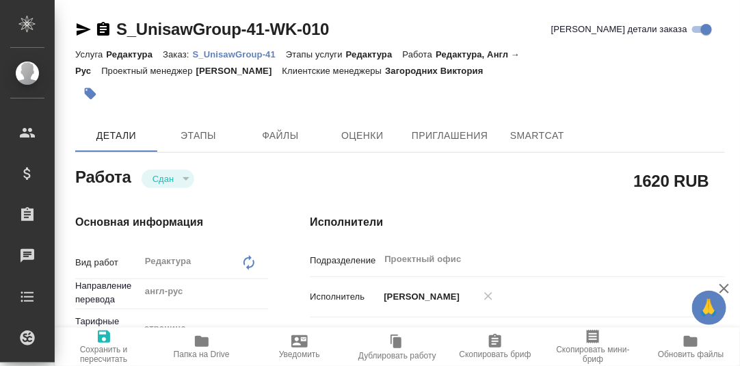
type textarea "x"
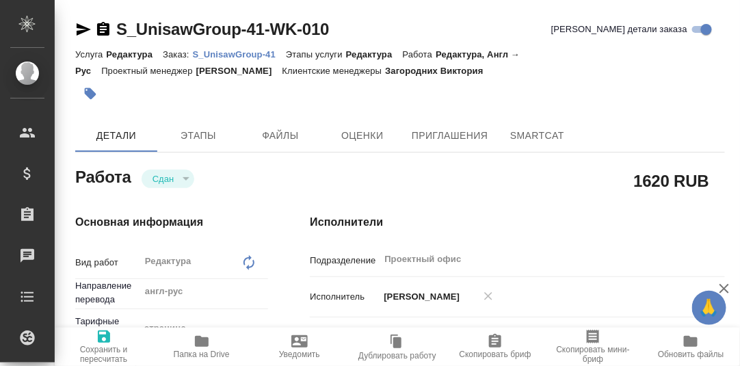
type textarea "x"
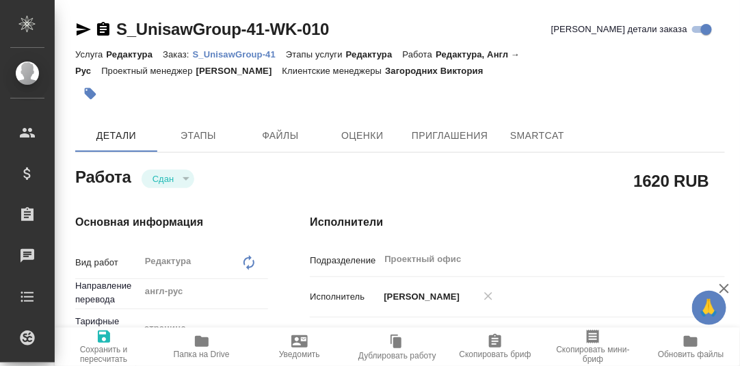
type textarea "x"
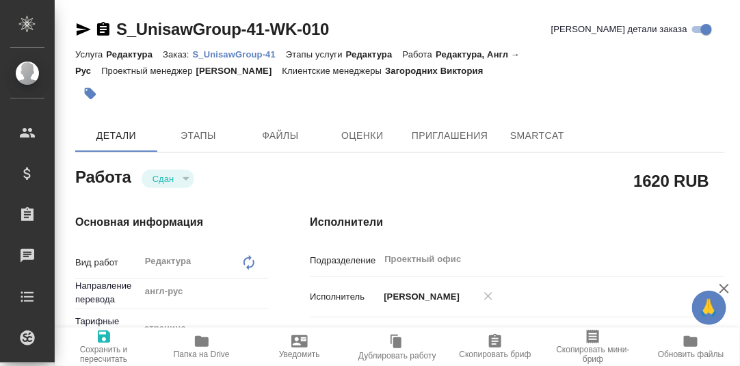
click at [246, 56] on p "S_UnisawGroup-41" at bounding box center [239, 54] width 93 height 10
type textarea "x"
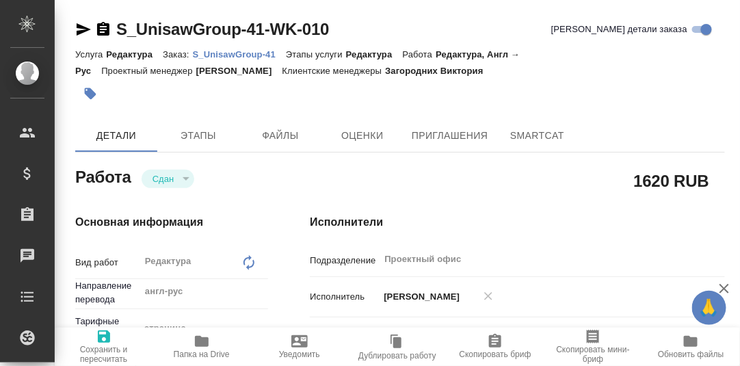
type textarea "x"
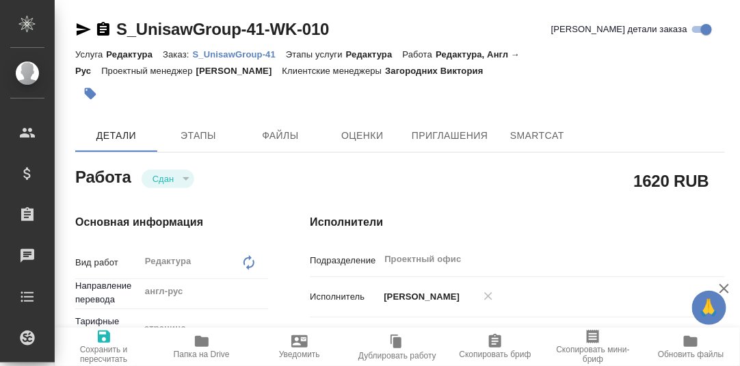
type textarea "x"
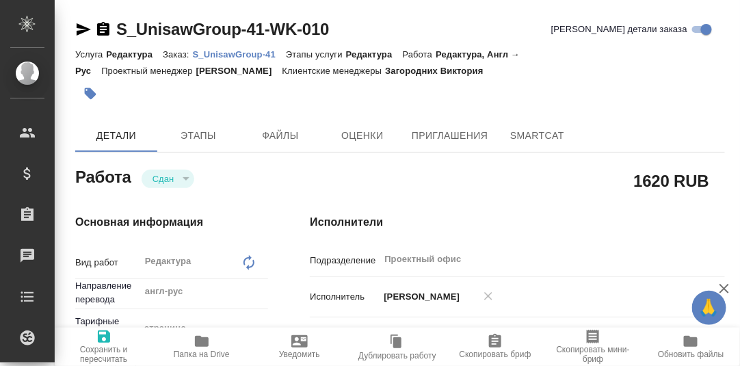
type textarea "x"
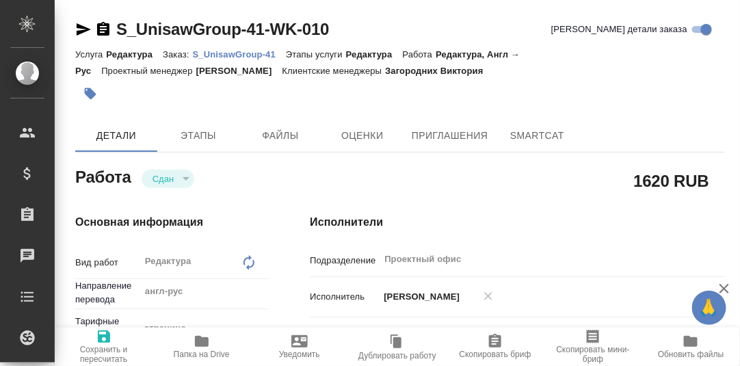
type textarea "x"
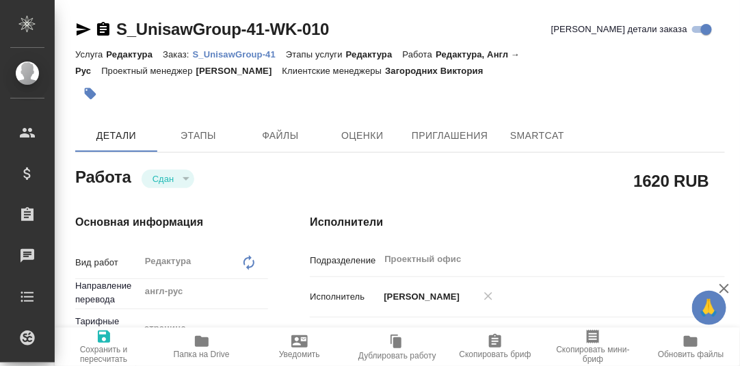
type textarea "x"
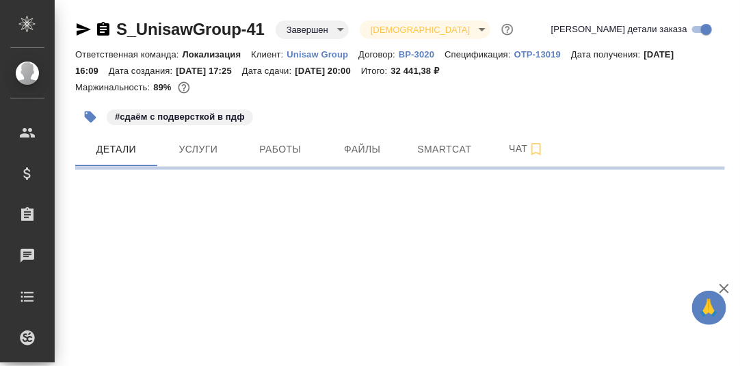
select select "RU"
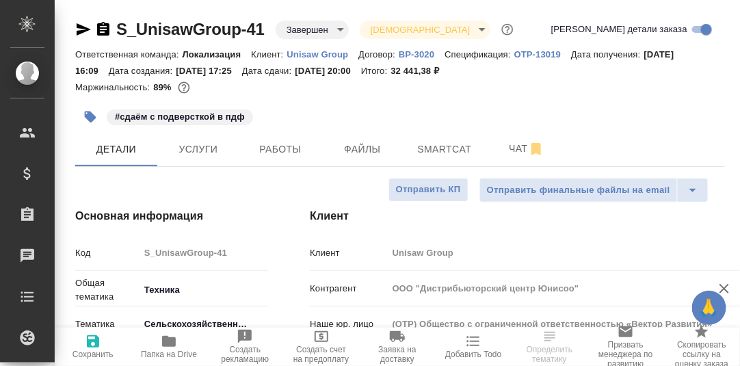
type textarea "x"
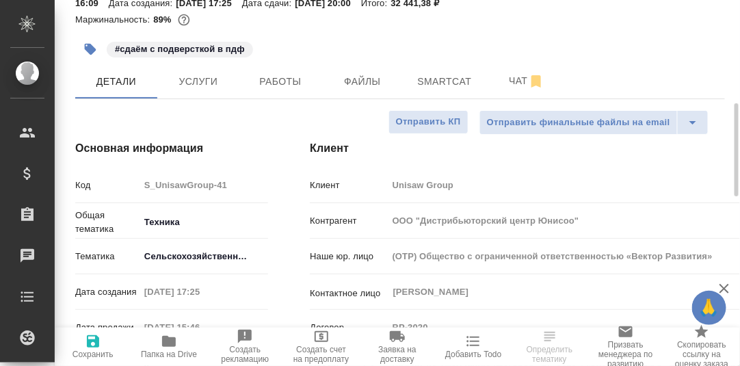
scroll to position [136, 0]
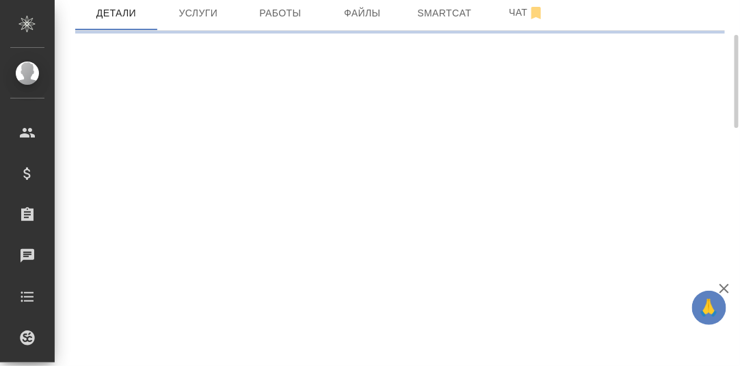
select select "RU"
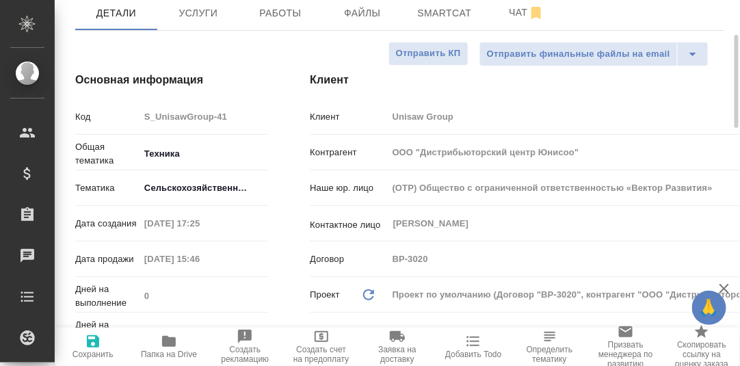
type textarea "x"
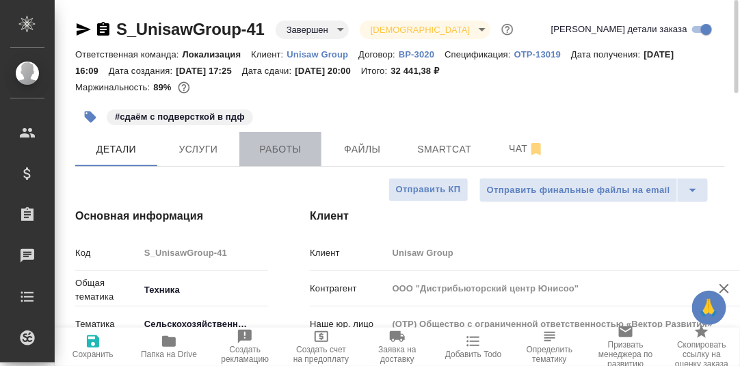
click at [296, 150] on span "Работы" at bounding box center [281, 149] width 66 height 17
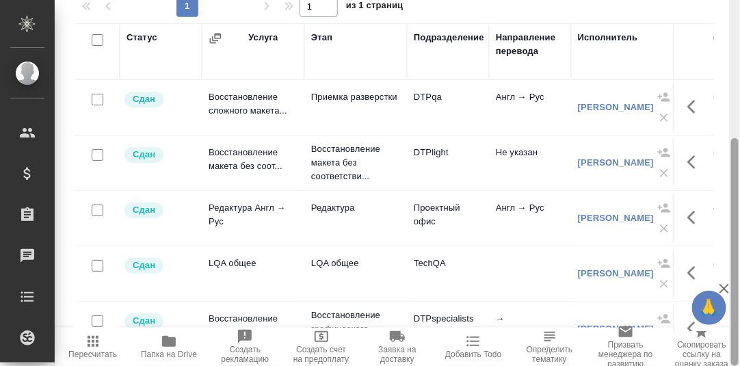
scroll to position [16, 0]
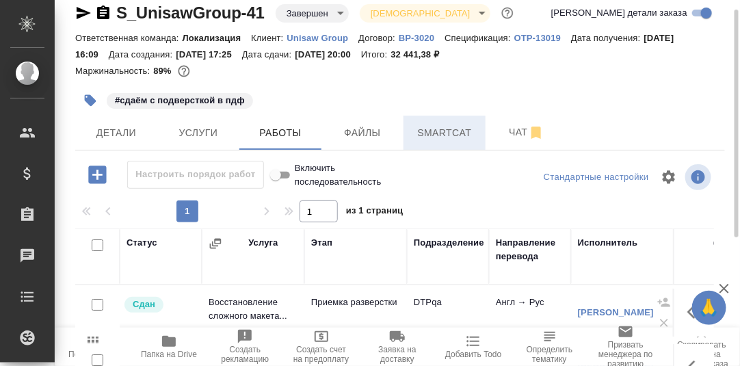
drag, startPoint x: 443, startPoint y: 135, endPoint x: 457, endPoint y: 144, distance: 16.9
click at [443, 135] on span "Smartcat" at bounding box center [445, 133] width 66 height 17
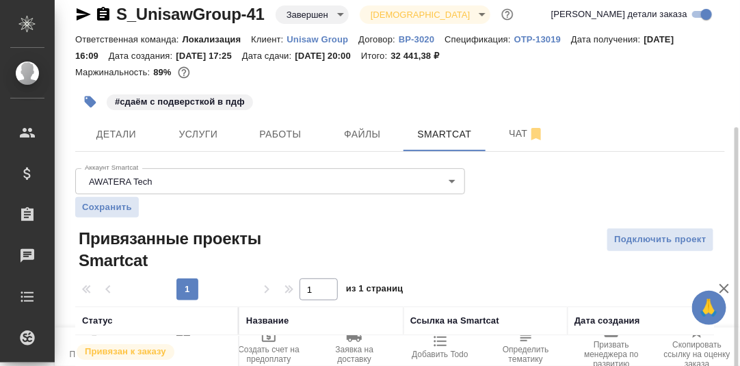
scroll to position [78, 0]
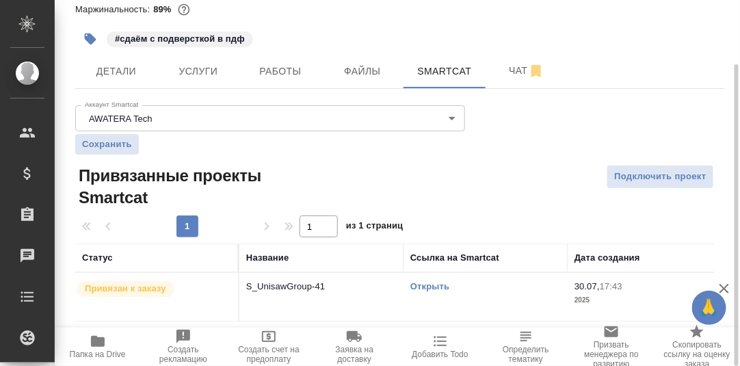
click at [436, 287] on link "Открыть" at bounding box center [429, 286] width 39 height 10
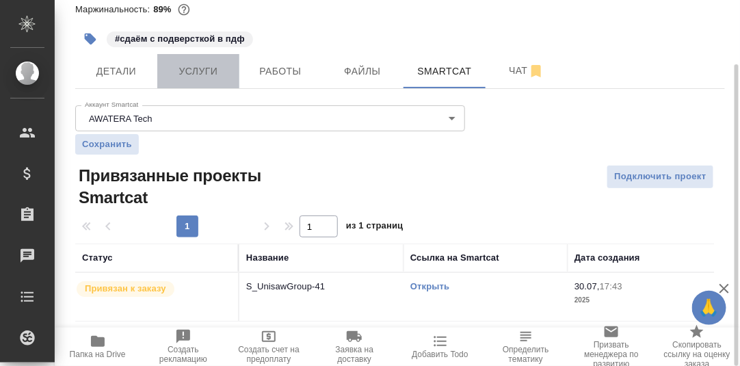
click at [187, 76] on span "Услуги" at bounding box center [199, 71] width 66 height 17
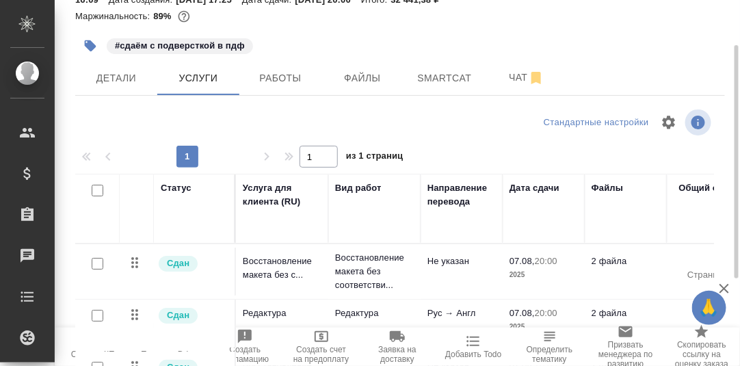
scroll to position [3, 0]
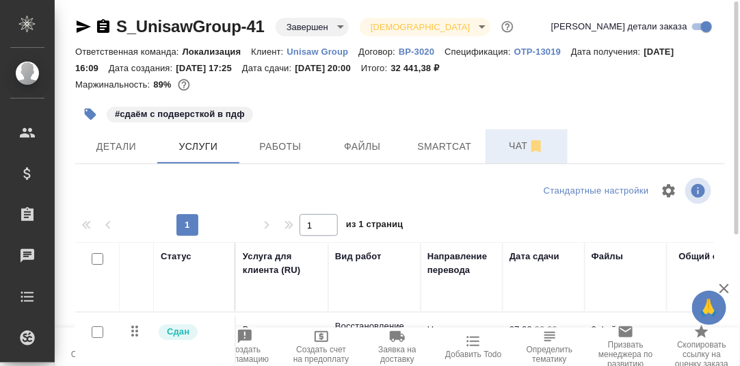
click at [523, 151] on span "Чат" at bounding box center [527, 146] width 66 height 17
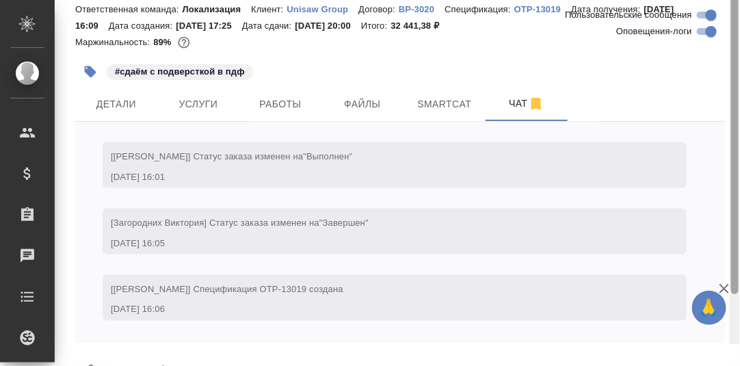
scroll to position [83, 0]
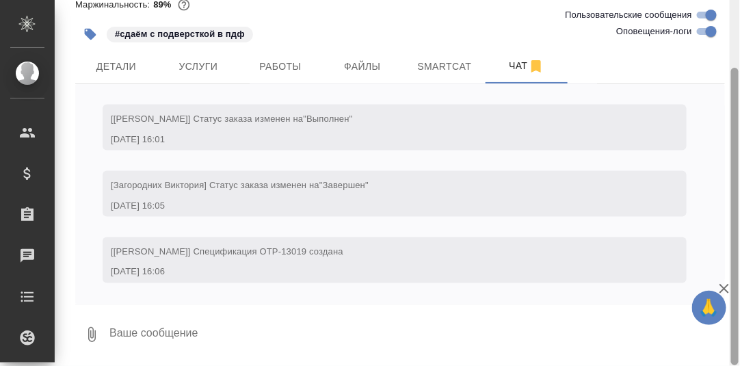
drag, startPoint x: 737, startPoint y: 135, endPoint x: 713, endPoint y: 244, distance: 110.7
click at [734, 245] on div at bounding box center [735, 217] width 8 height 298
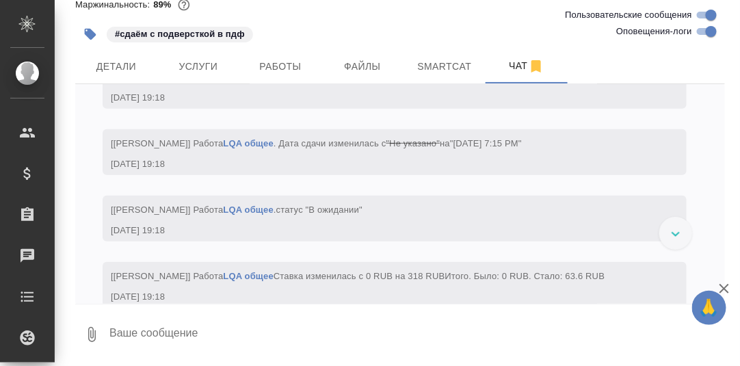
scroll to position [2927, 0]
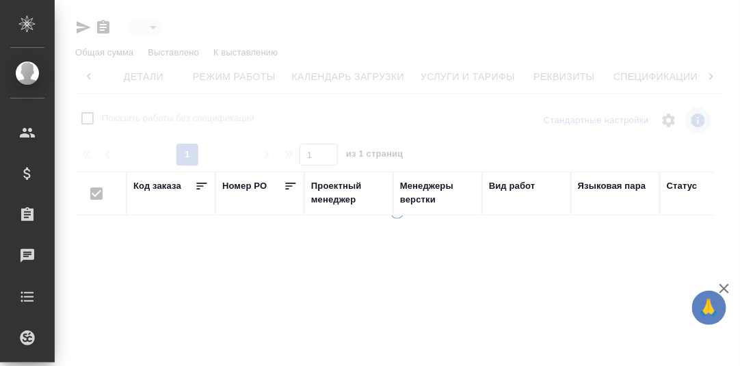
type input "active"
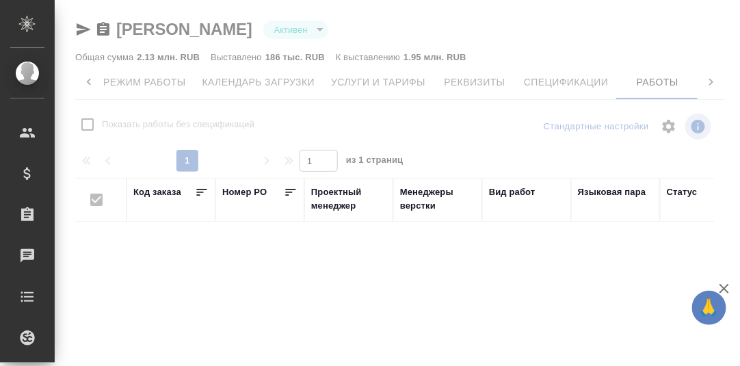
checkbox input "false"
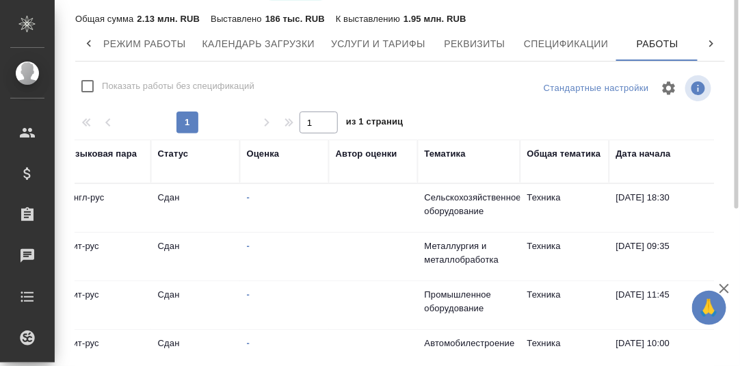
scroll to position [0, 0]
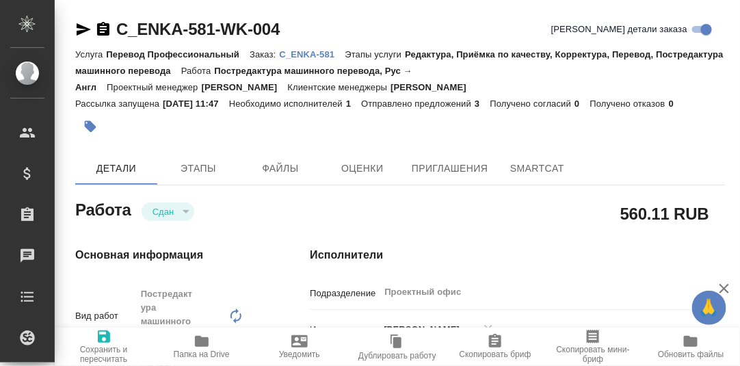
type textarea "x"
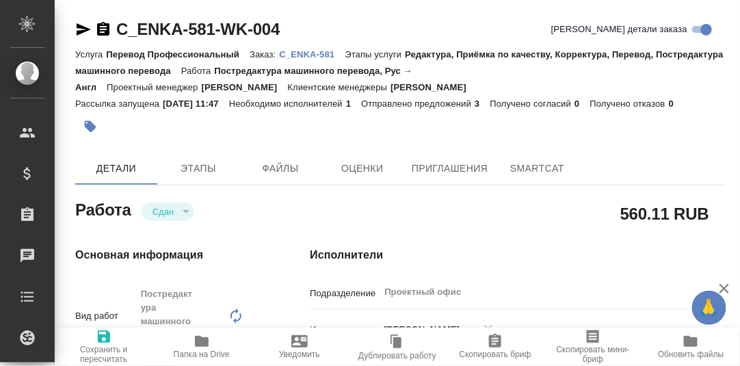
type textarea "x"
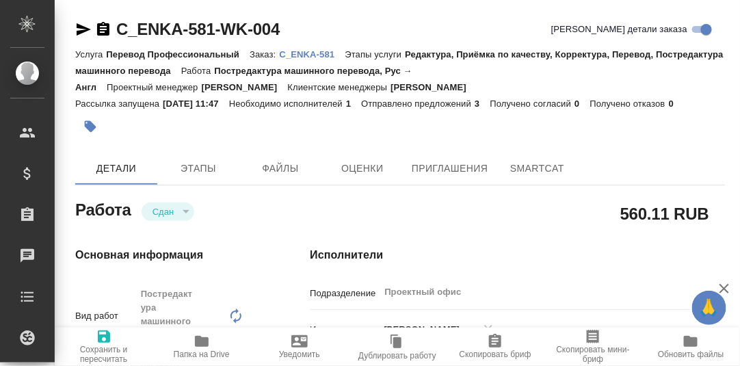
type textarea "x"
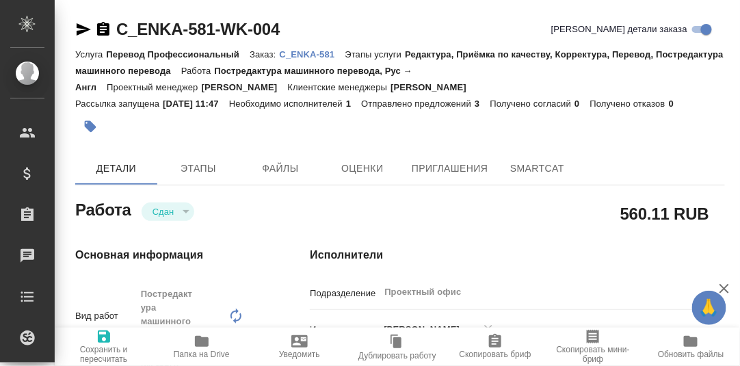
type textarea "x"
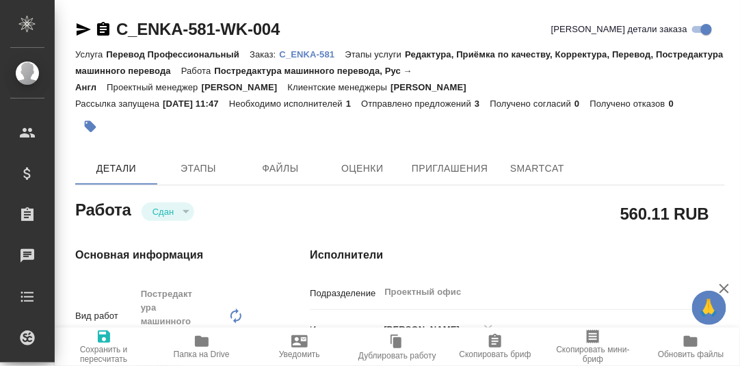
type textarea "x"
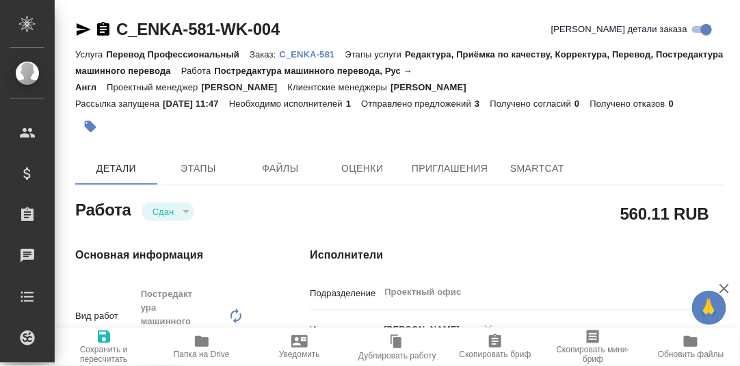
type textarea "x"
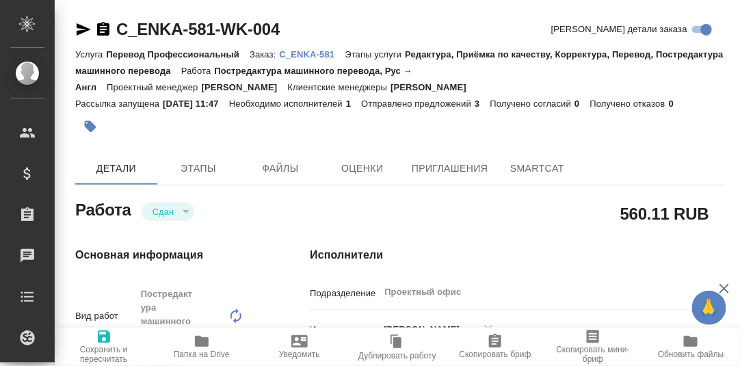
click at [297, 55] on p "C_ENKA-581" at bounding box center [313, 54] width 66 height 10
type textarea "x"
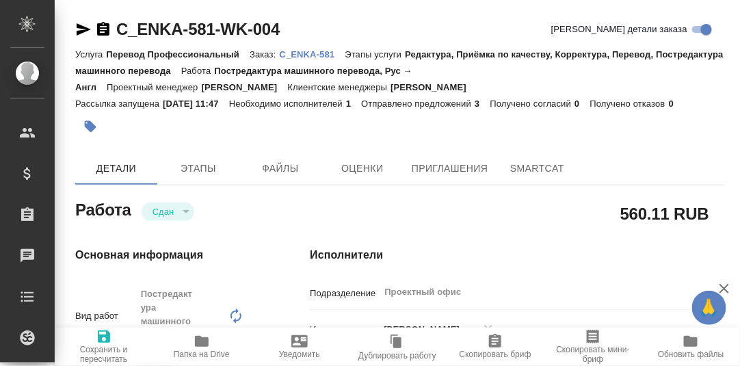
type textarea "x"
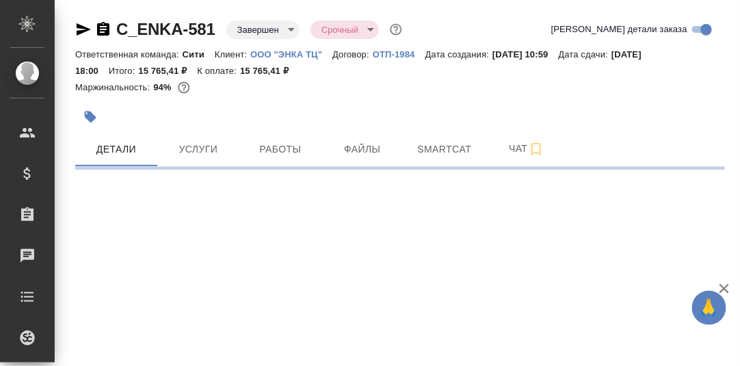
select select "RU"
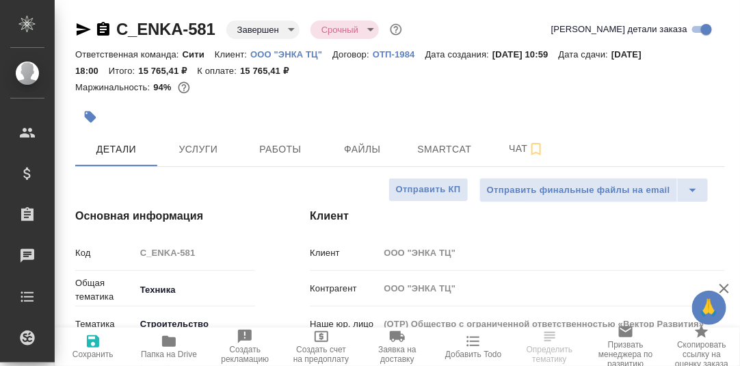
type textarea "x"
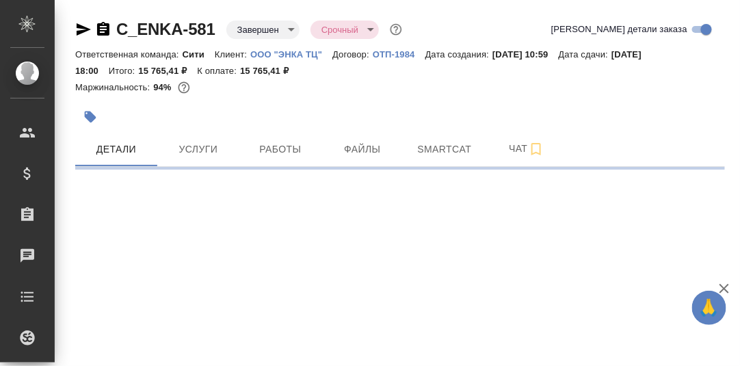
select select "RU"
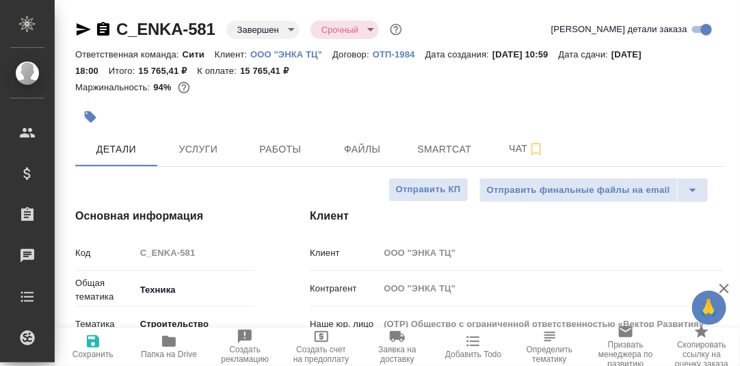
type textarea "x"
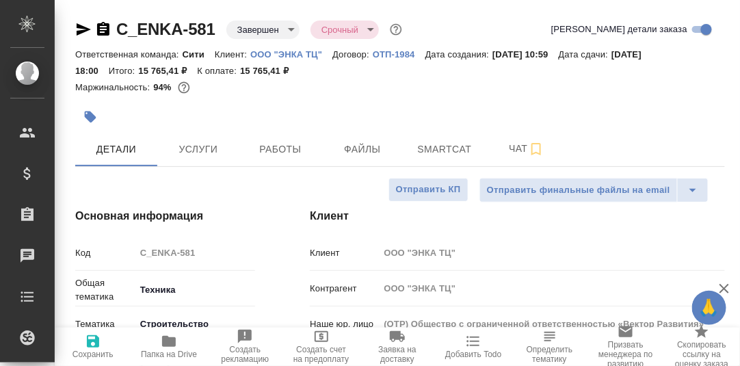
type textarea "x"
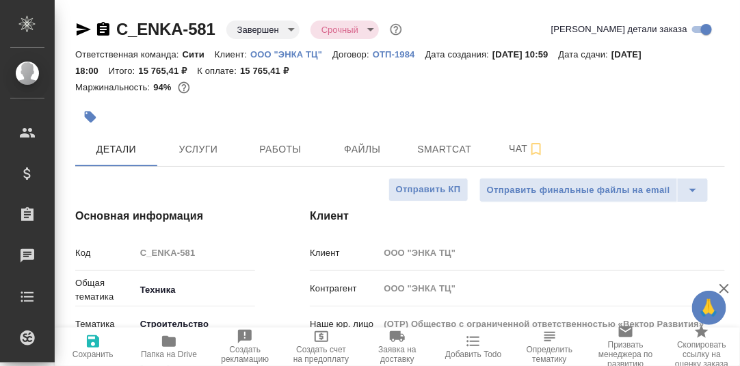
type textarea "x"
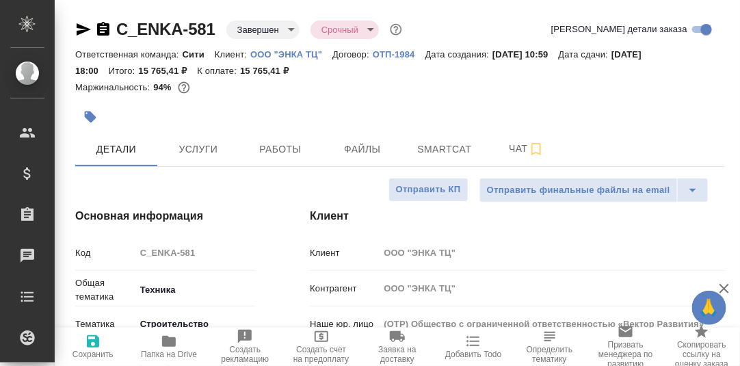
type textarea "x"
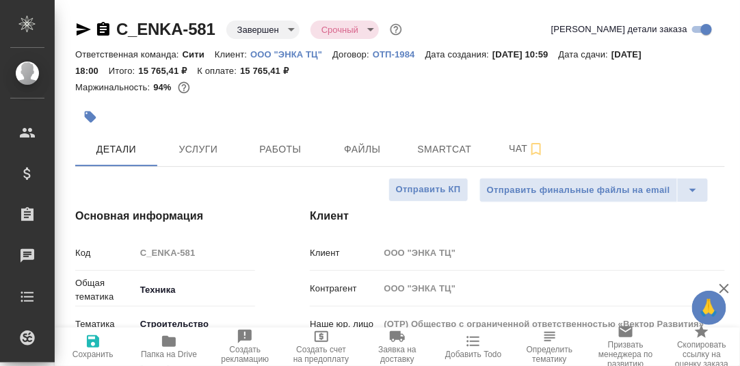
type textarea "x"
click at [433, 146] on span "Smartcat" at bounding box center [445, 149] width 66 height 17
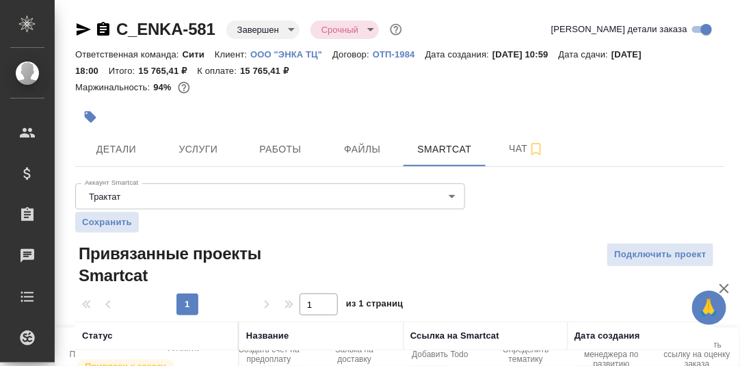
scroll to position [78, 0]
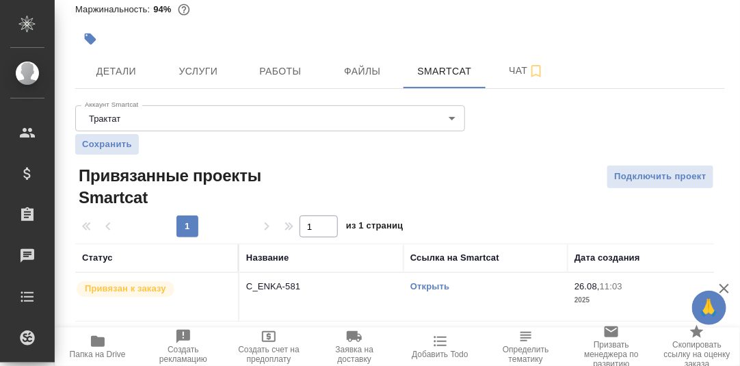
click at [430, 284] on link "Открыть" at bounding box center [429, 286] width 39 height 10
